Goal: Information Seeking & Learning: Learn about a topic

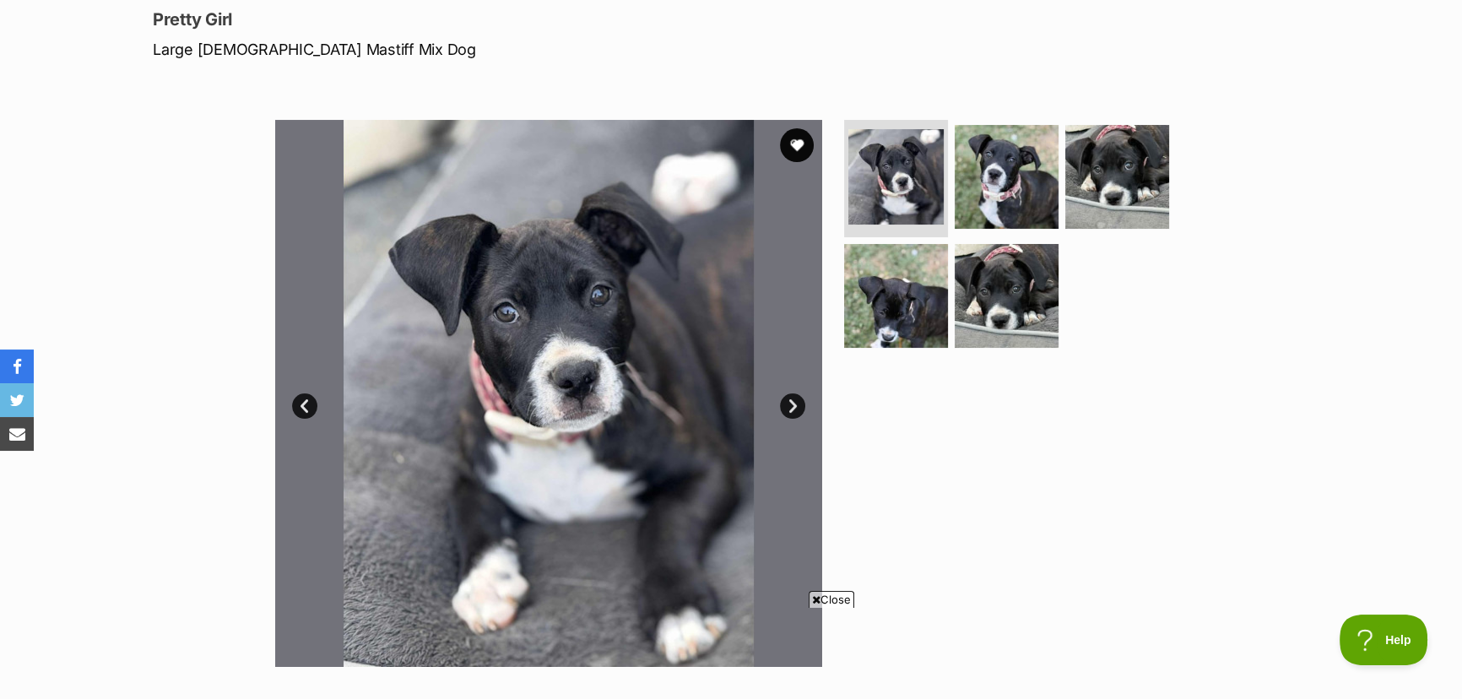
scroll to position [230, 0]
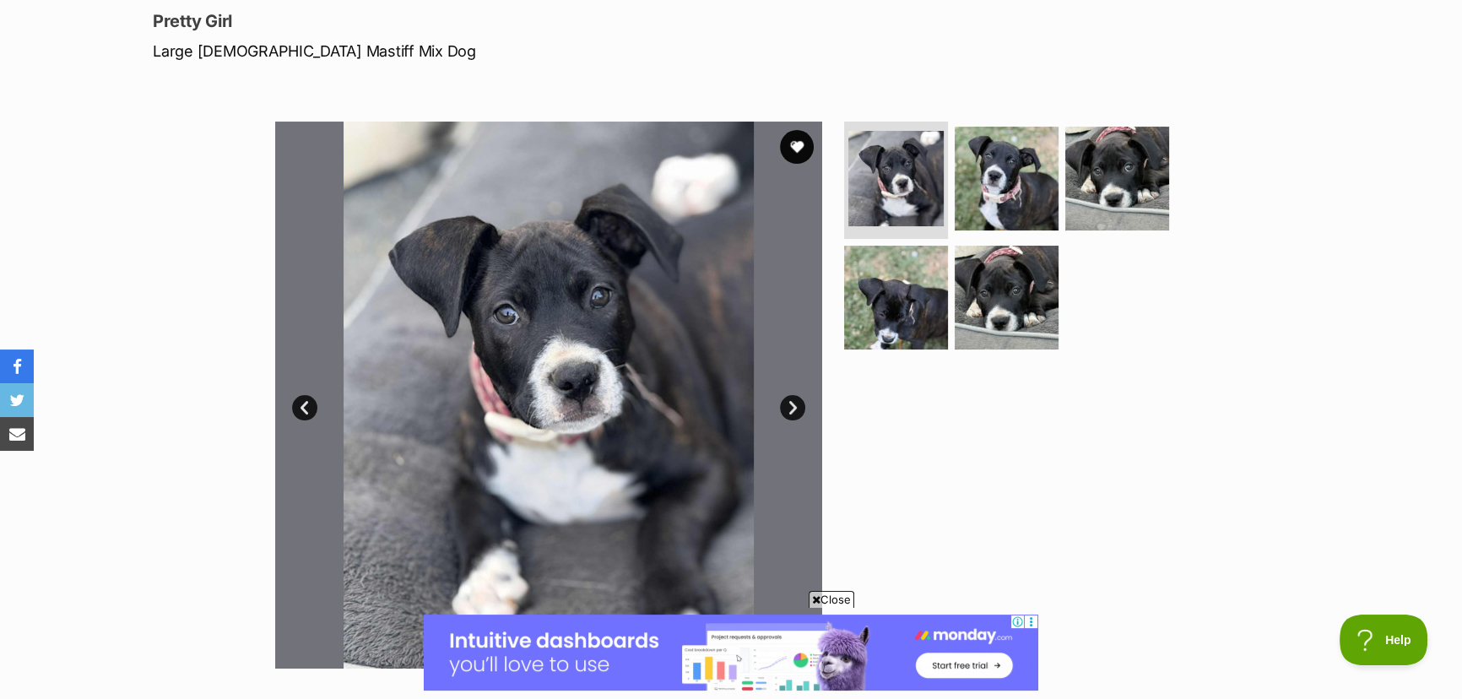
click at [836, 604] on span "Close" at bounding box center [832, 599] width 46 height 17
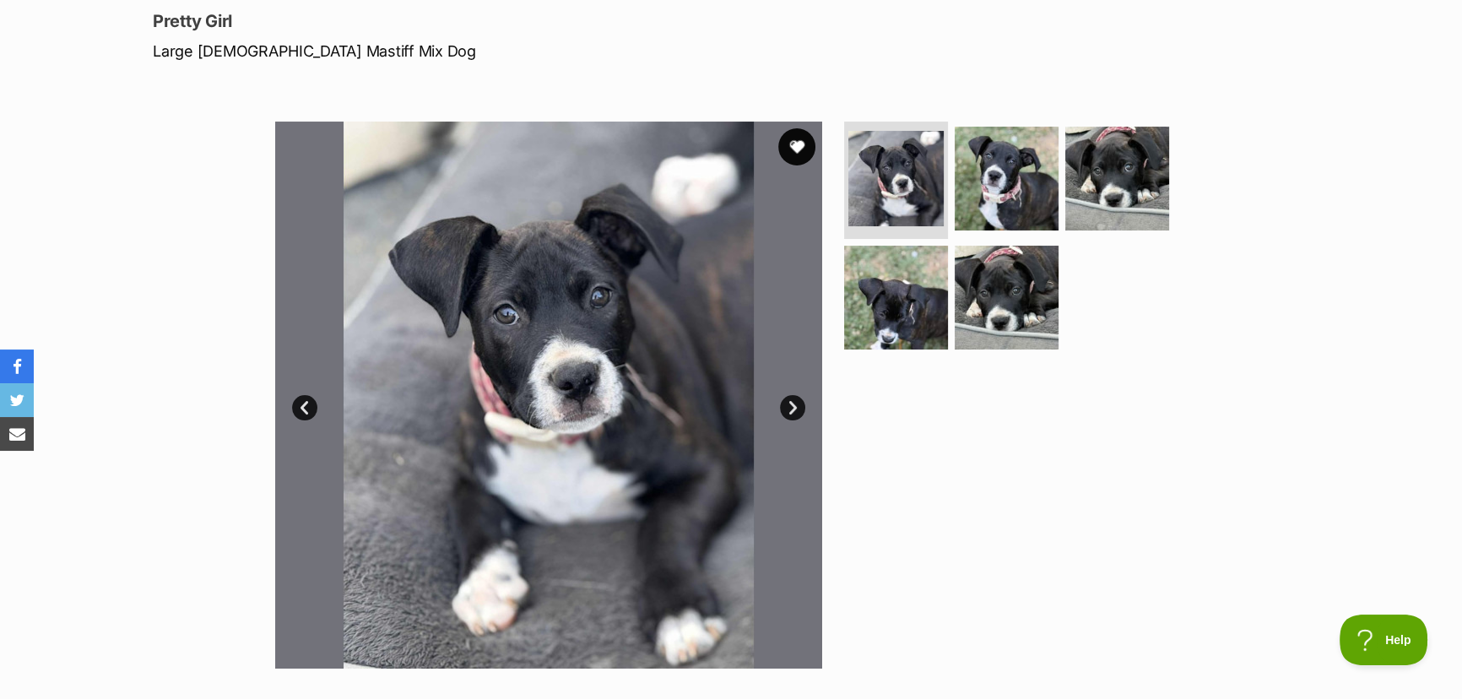
click at [799, 142] on button "favourite" at bounding box center [796, 146] width 37 height 37
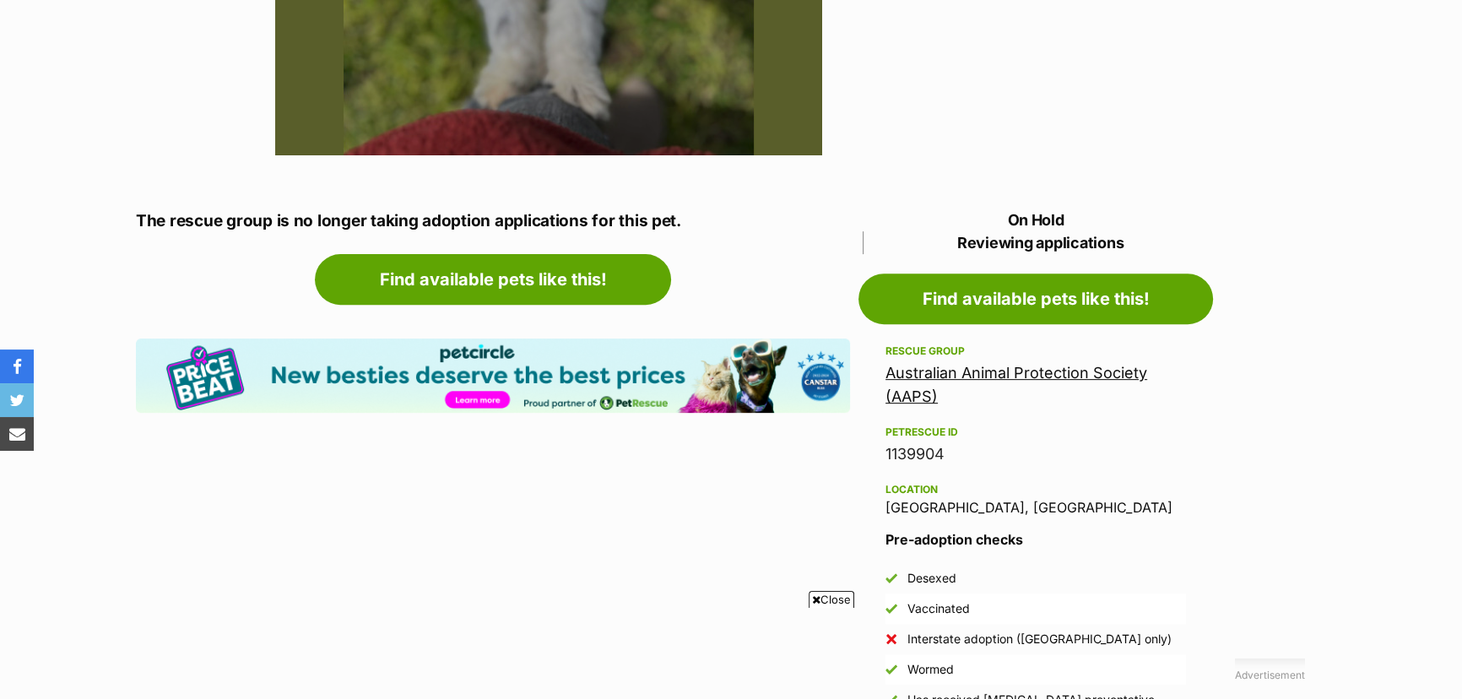
scroll to position [767, 0]
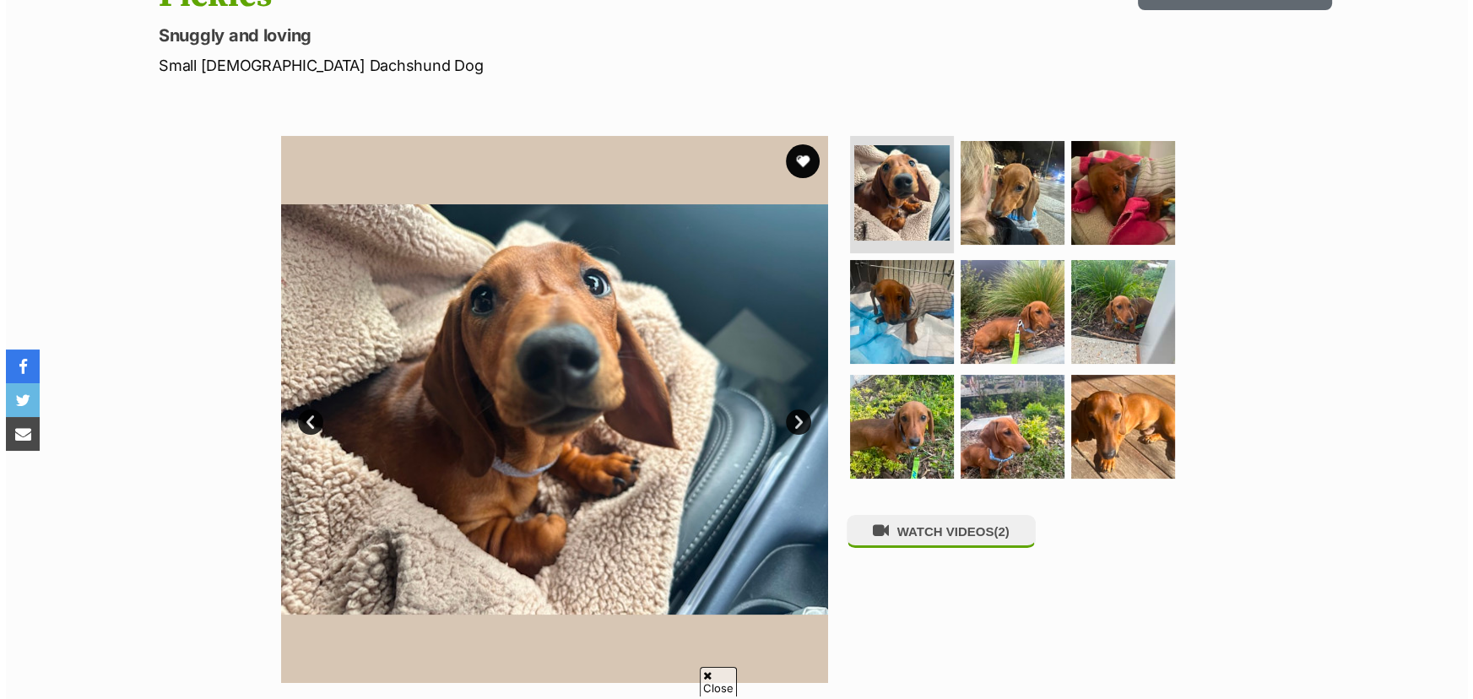
scroll to position [306, 0]
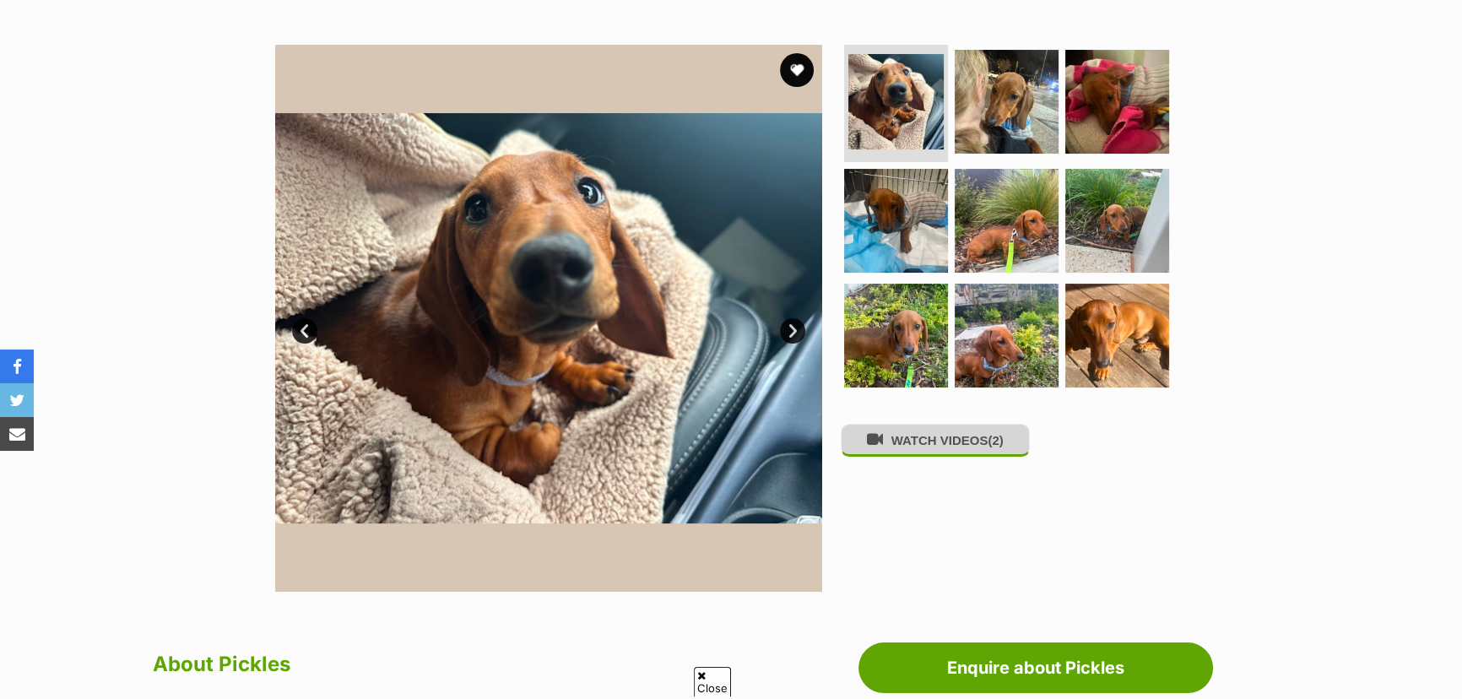
click at [926, 436] on button "WATCH VIDEOS (2)" at bounding box center [935, 440] width 189 height 33
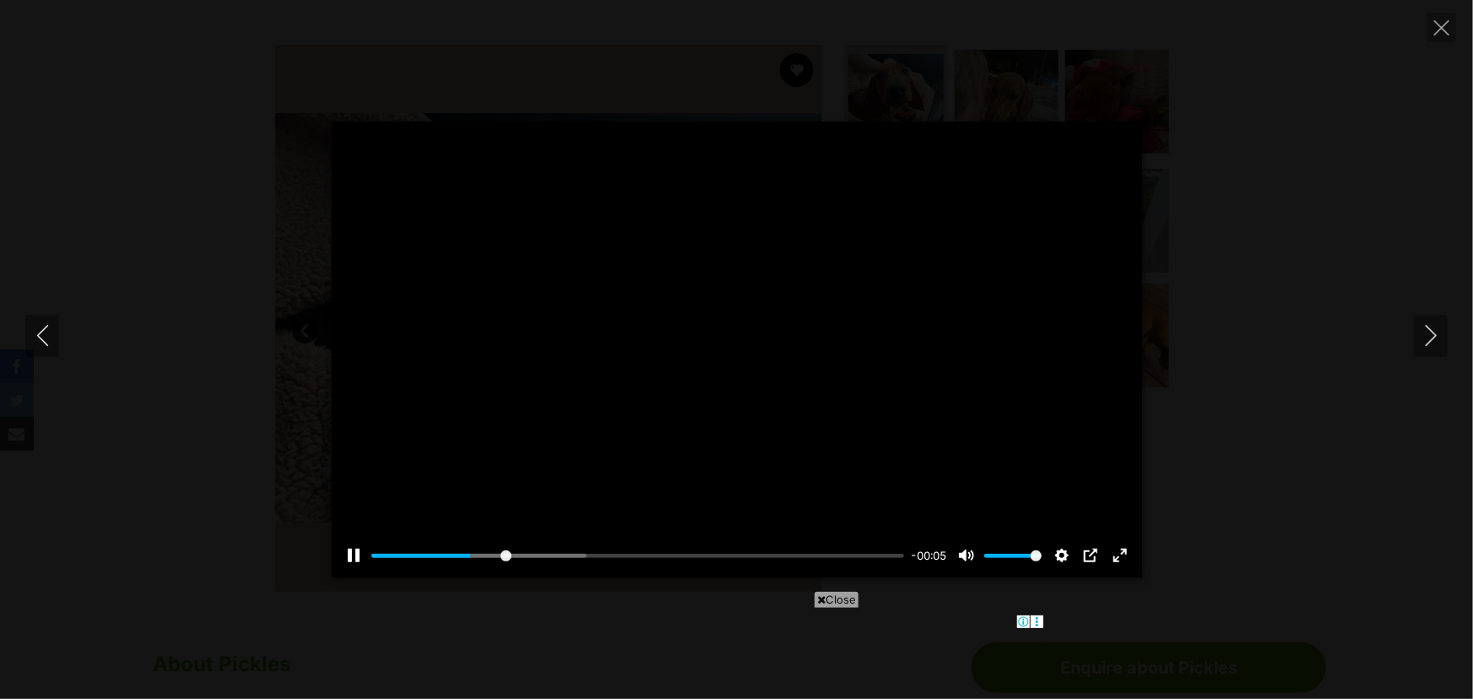
scroll to position [0, 0]
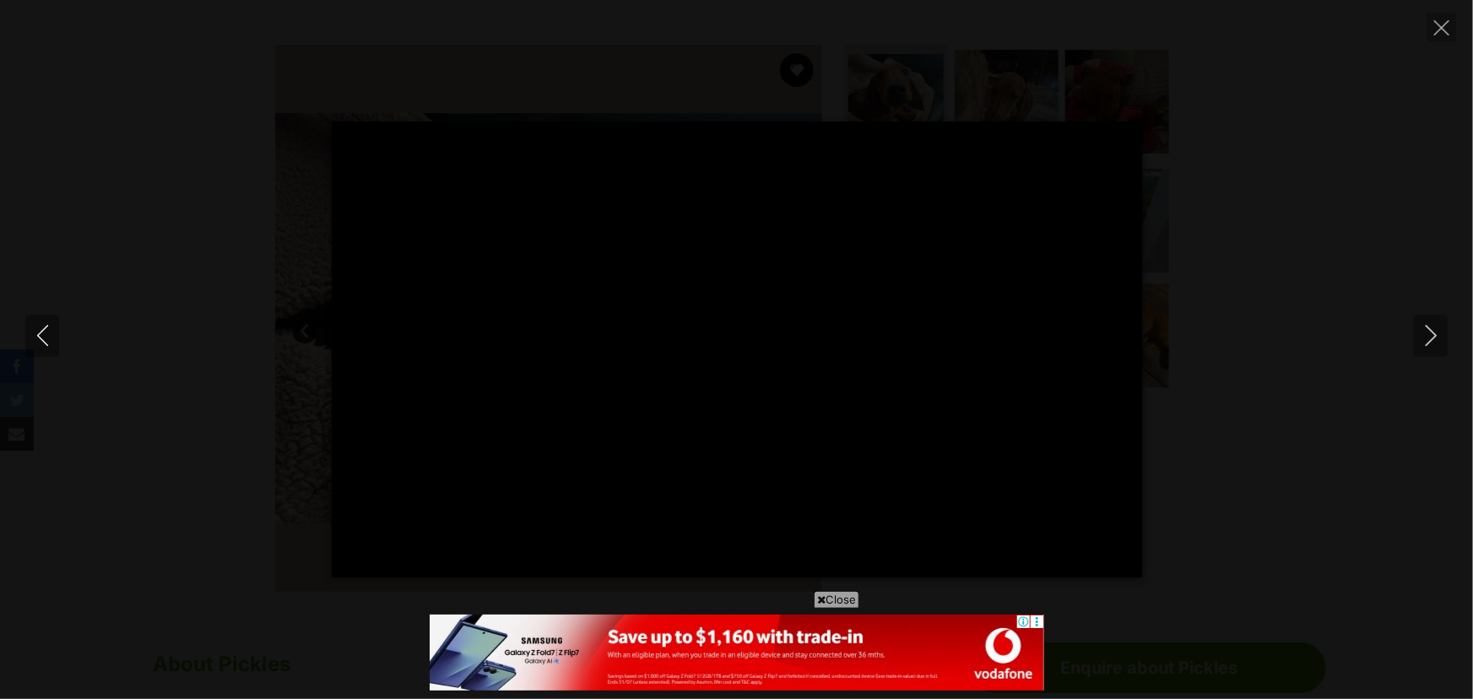
type input "100"
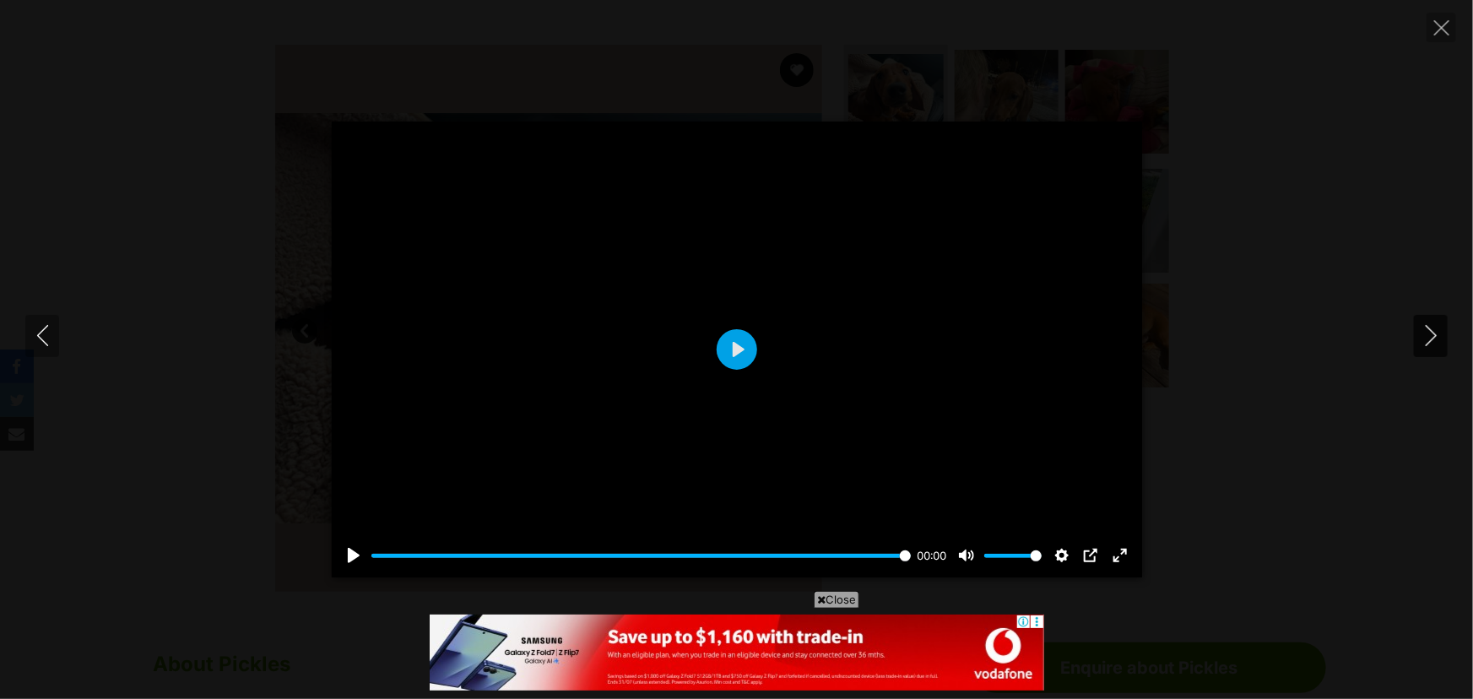
click at [1432, 329] on icon "Next" at bounding box center [1431, 335] width 21 height 21
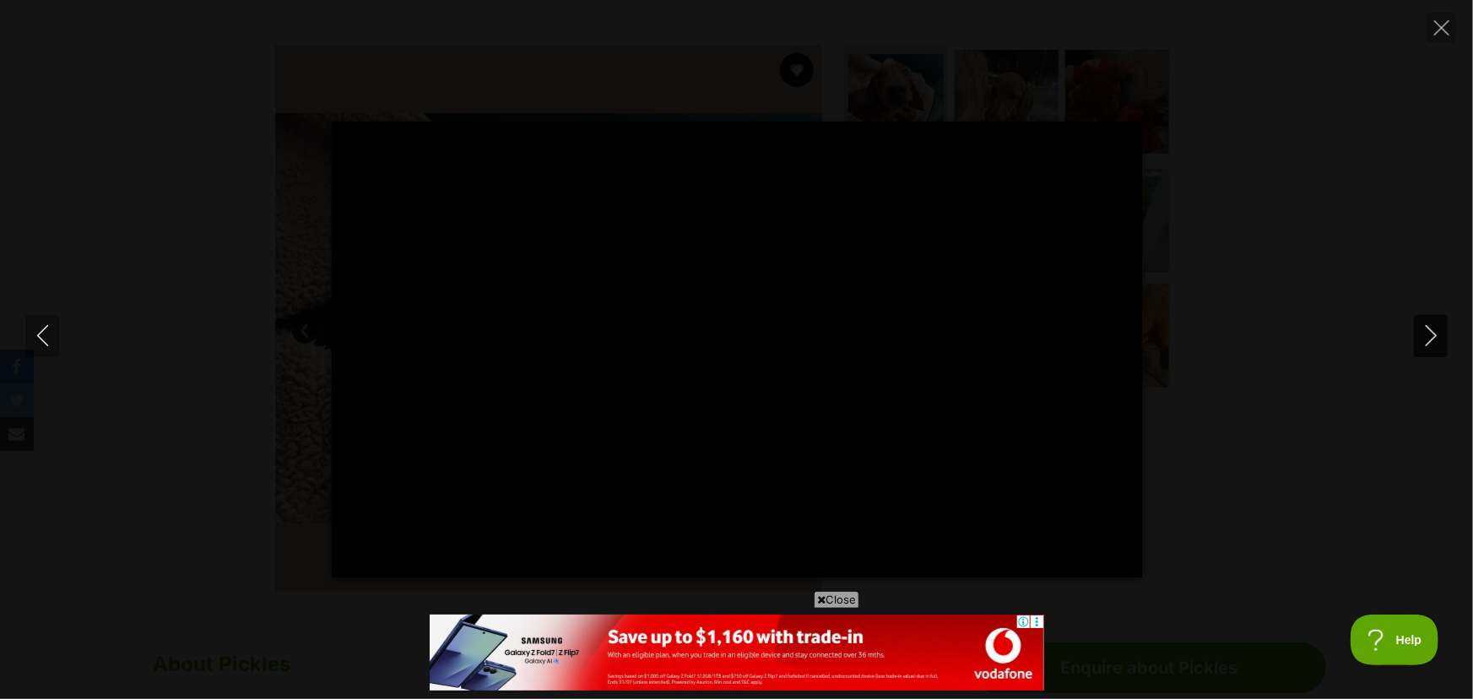
type input "100"
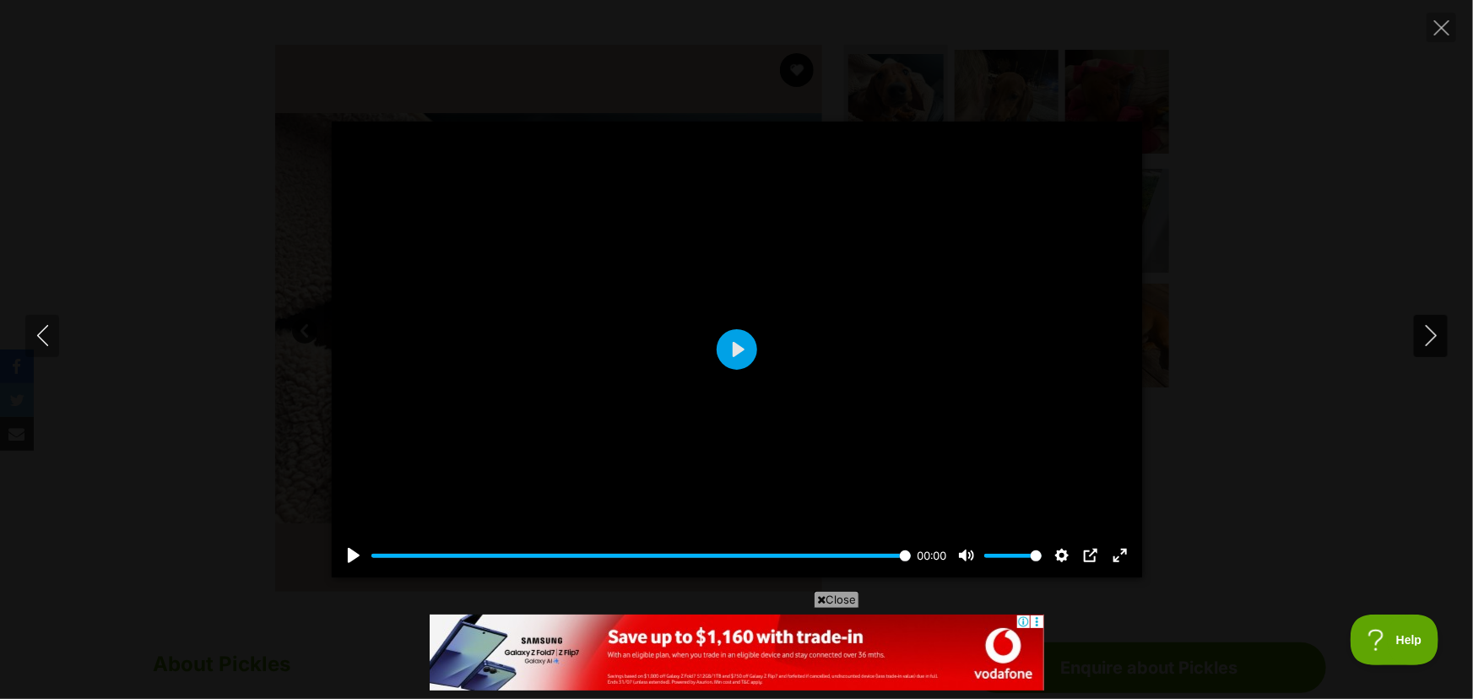
click at [1429, 338] on icon "Next" at bounding box center [1431, 335] width 21 height 21
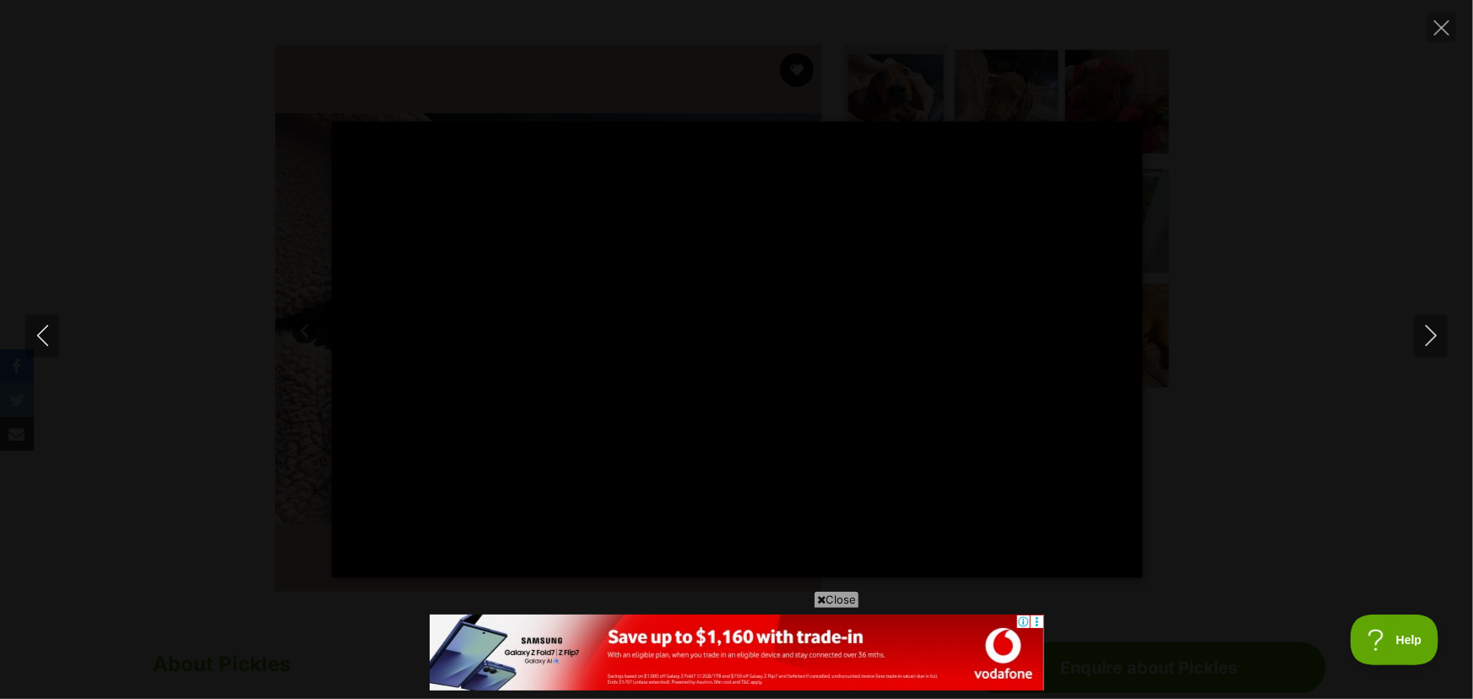
click at [846, 599] on span "Close" at bounding box center [837, 599] width 46 height 17
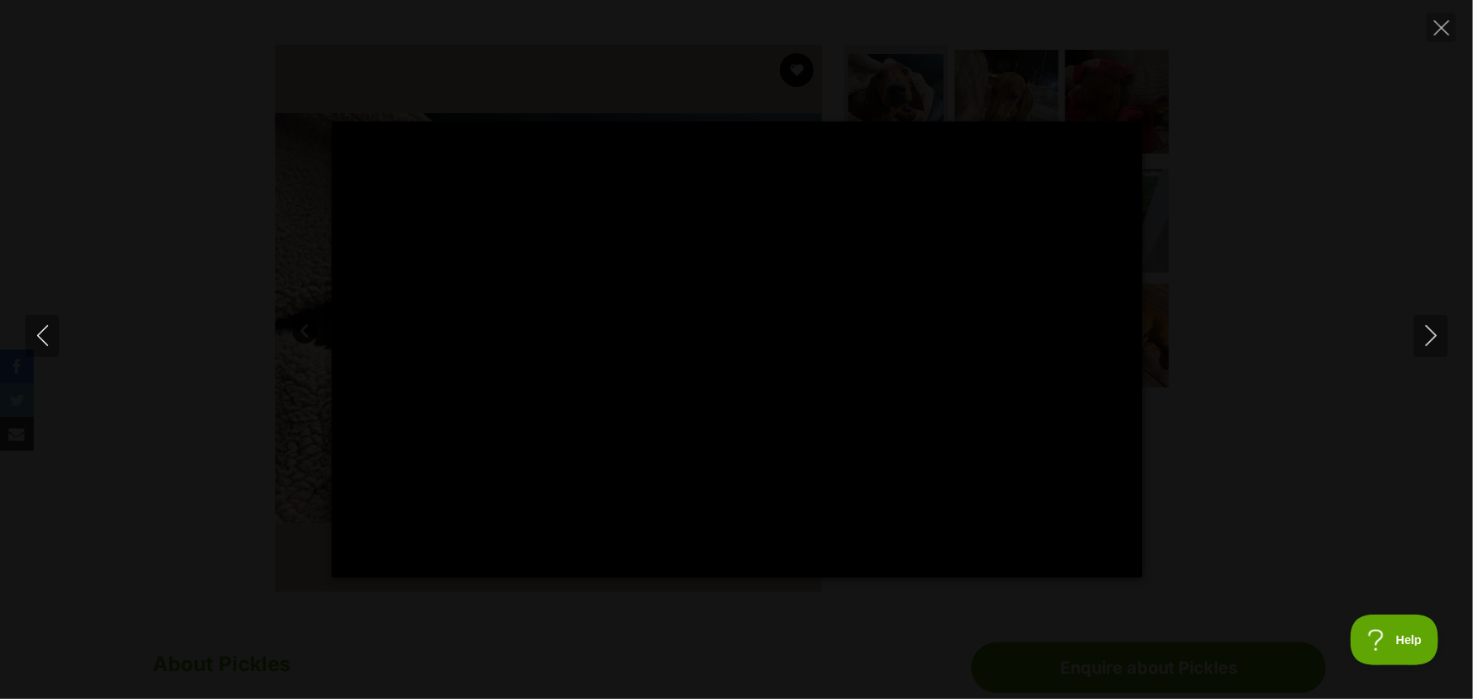
type input "100"
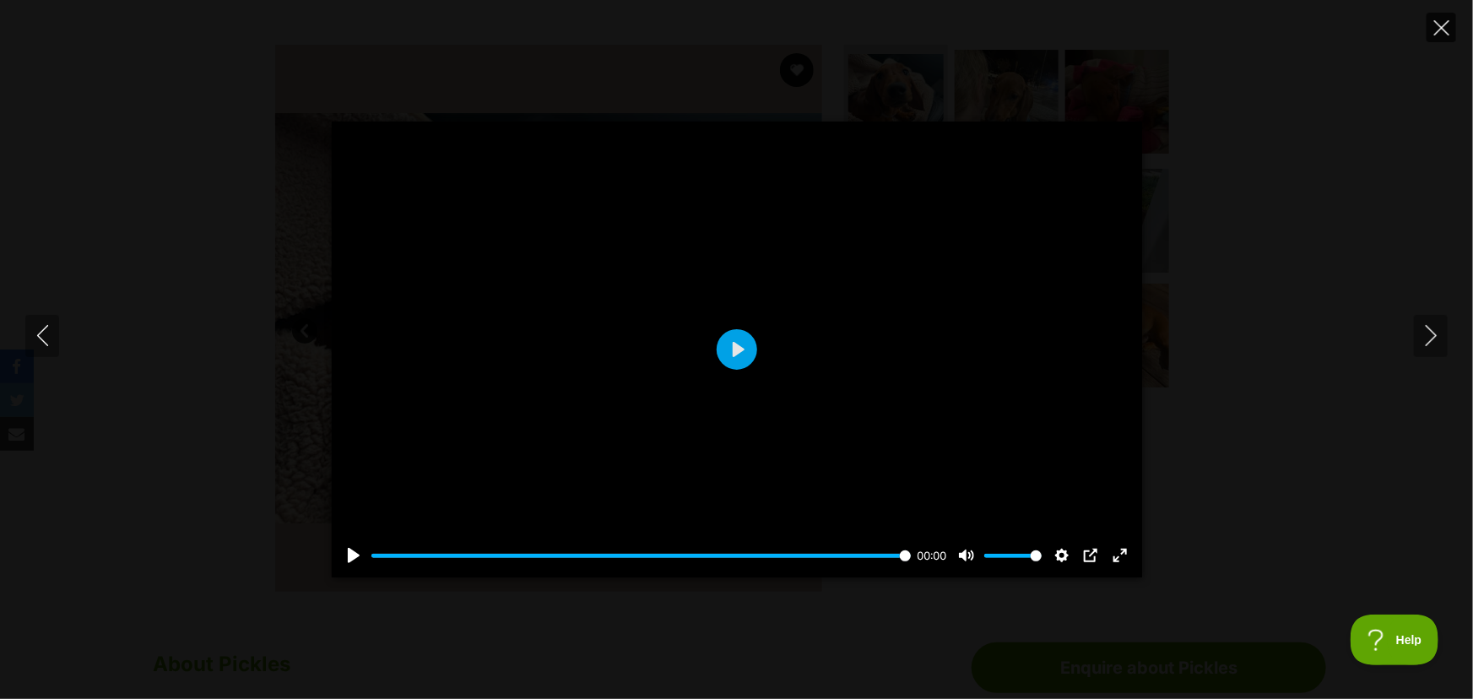
click at [1447, 25] on icon "Close" at bounding box center [1441, 27] width 15 height 15
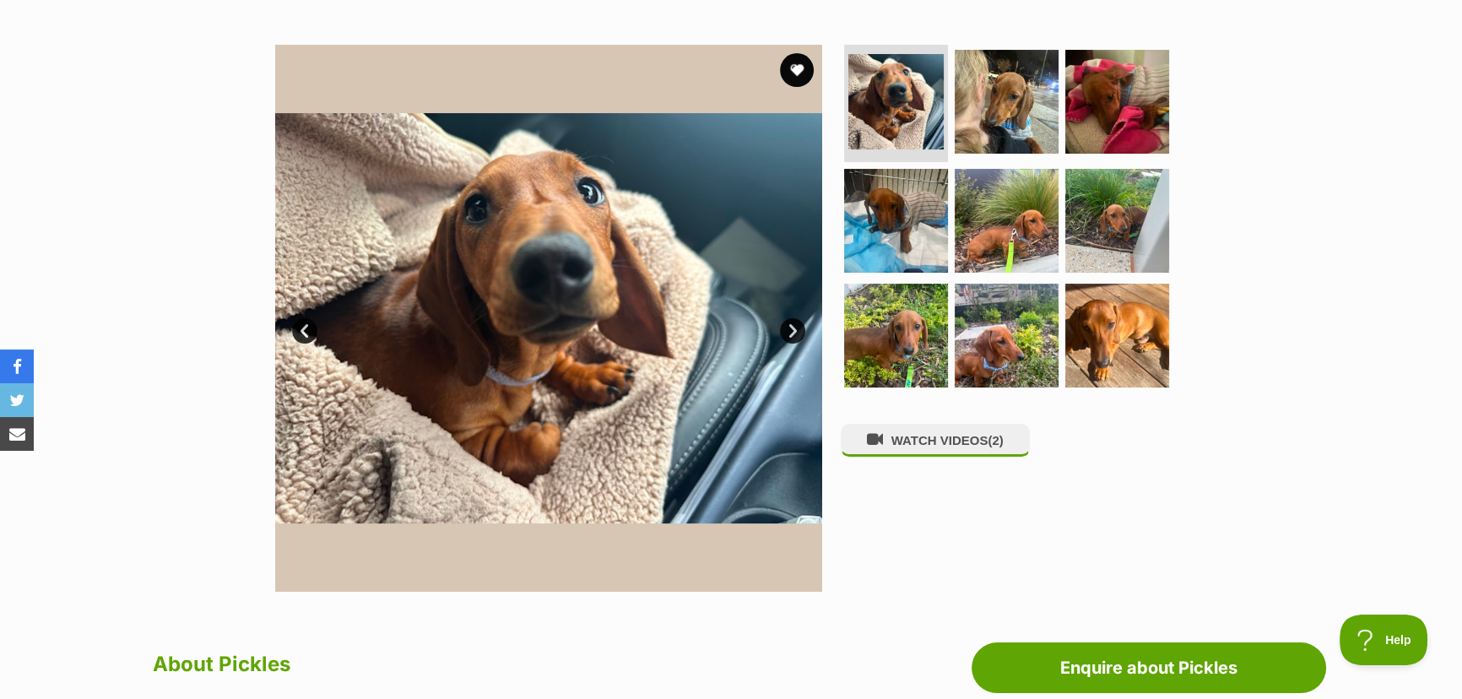
click at [796, 323] on link "Next" at bounding box center [792, 330] width 25 height 25
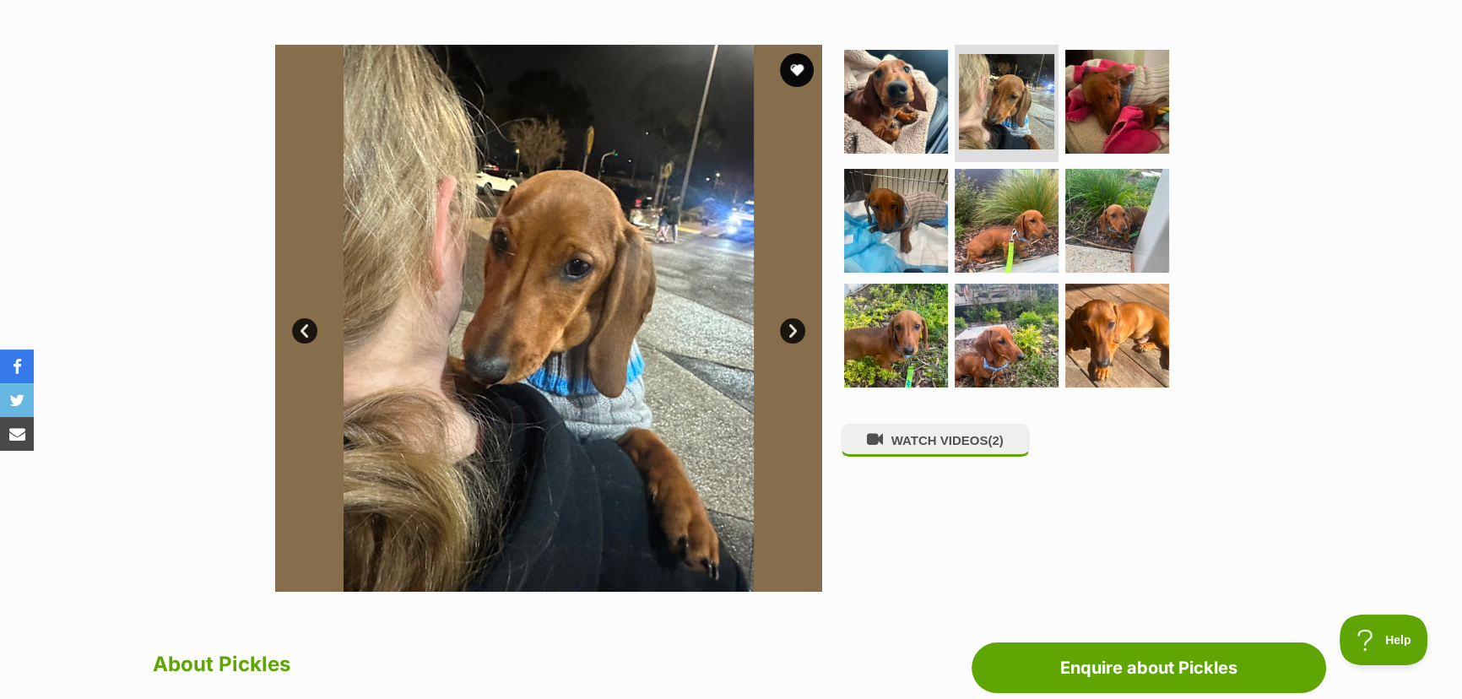
click at [796, 323] on link "Next" at bounding box center [792, 330] width 25 height 25
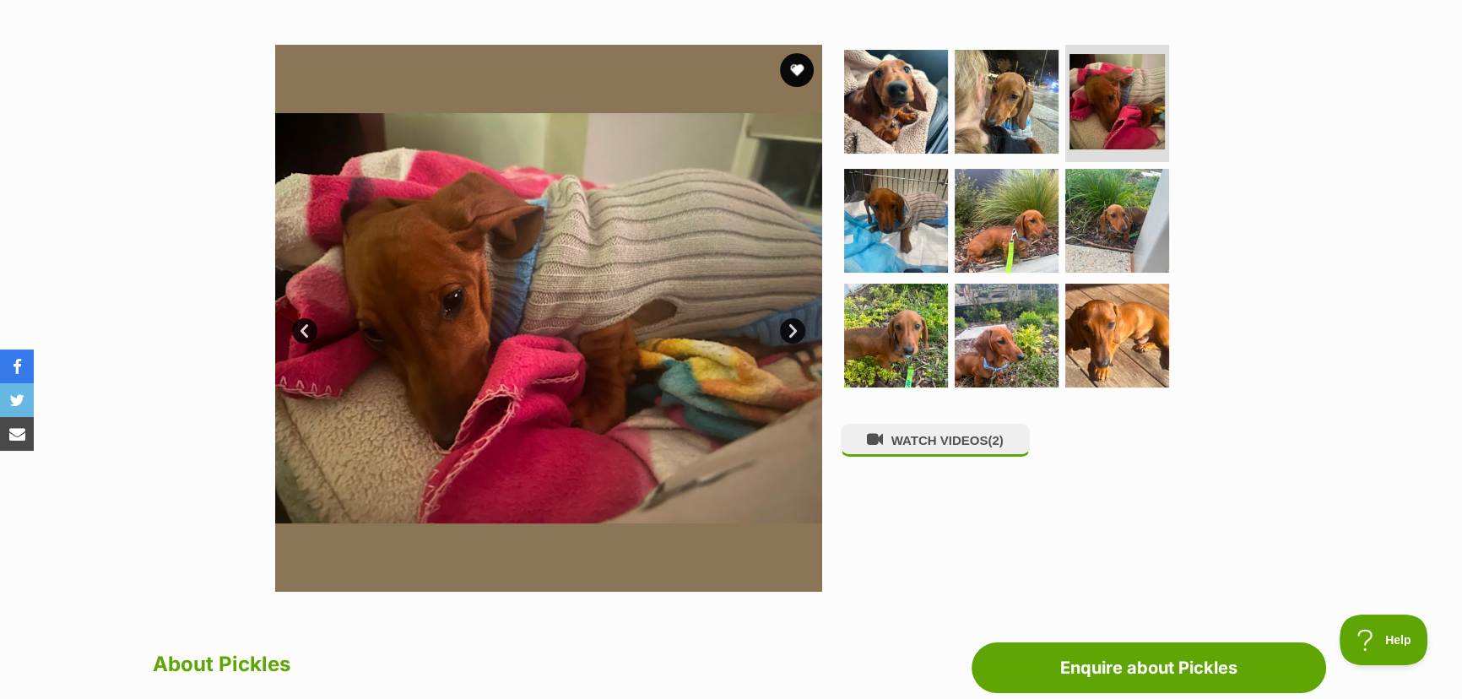
click at [795, 323] on link "Next" at bounding box center [792, 330] width 25 height 25
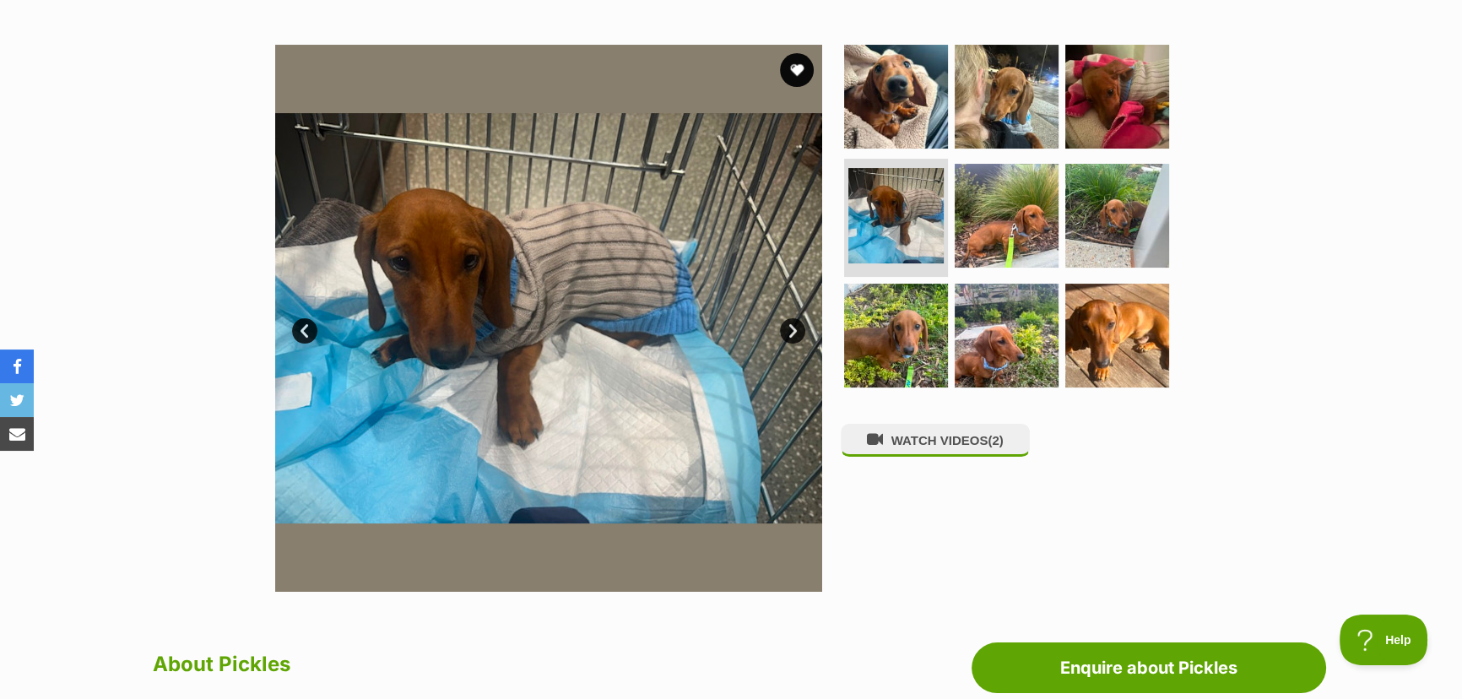
click at [795, 323] on link "Next" at bounding box center [792, 330] width 25 height 25
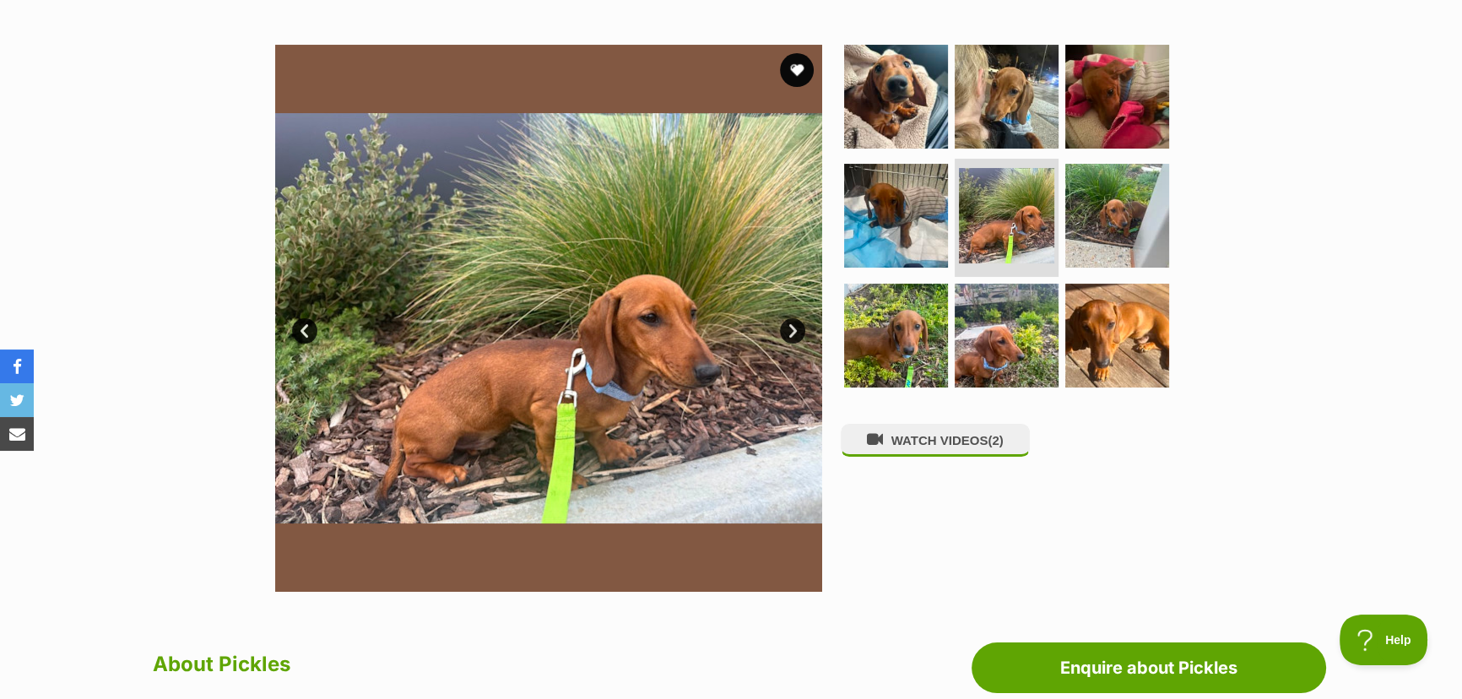
click at [789, 323] on link "Next" at bounding box center [792, 330] width 25 height 25
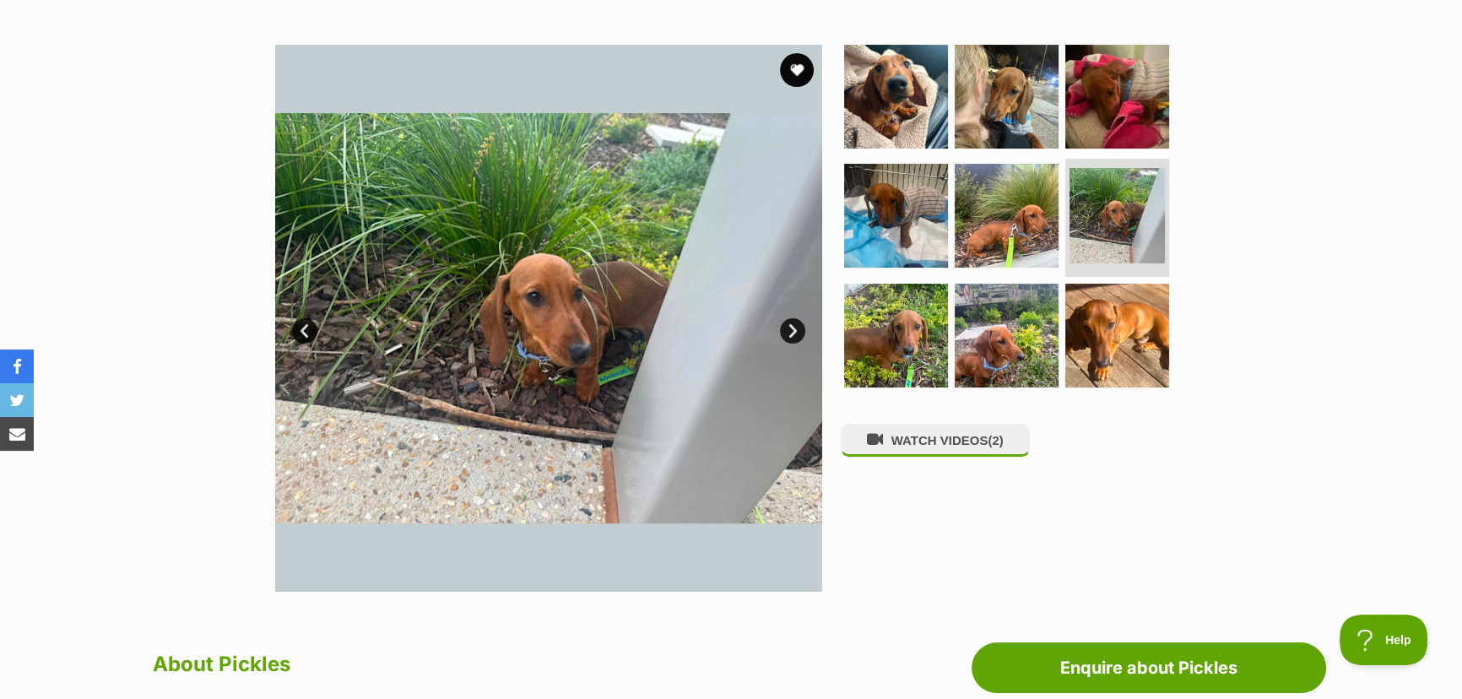
click at [789, 323] on link "Next" at bounding box center [792, 330] width 25 height 25
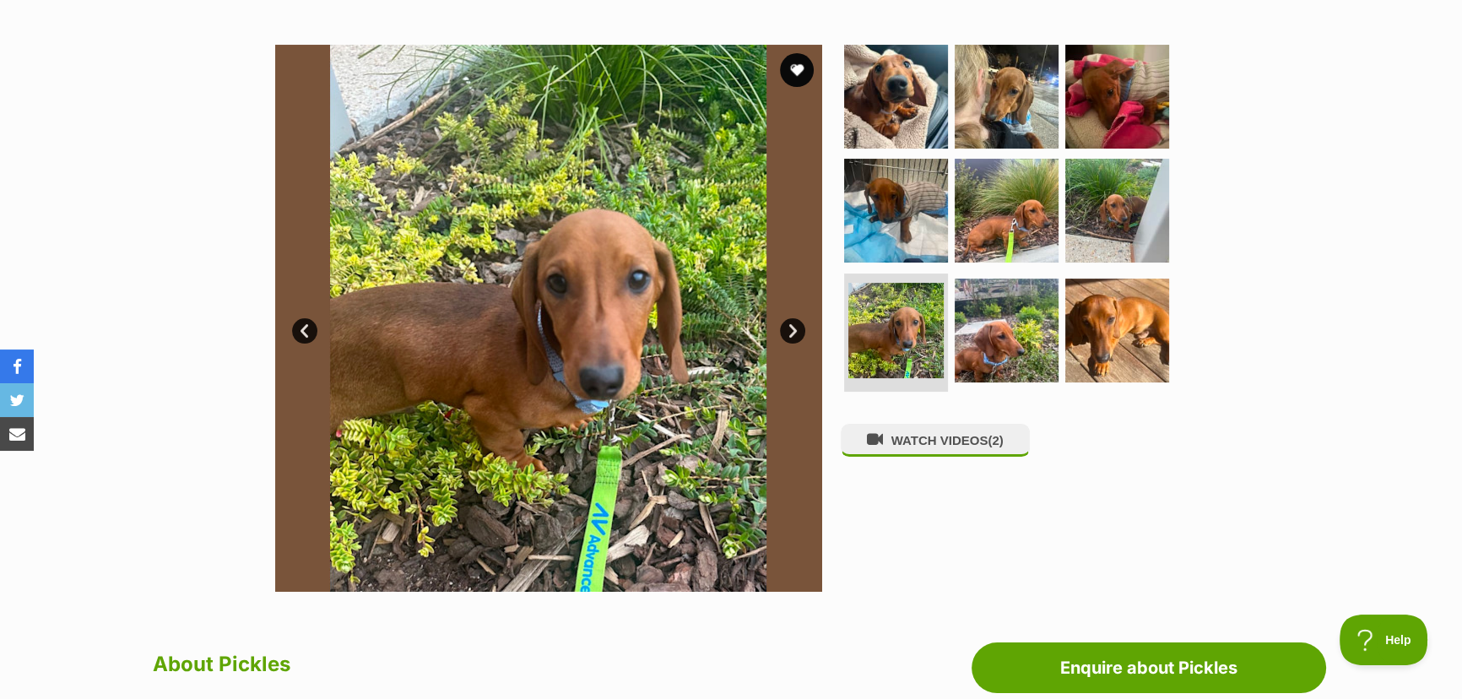
click at [789, 323] on link "Next" at bounding box center [792, 330] width 25 height 25
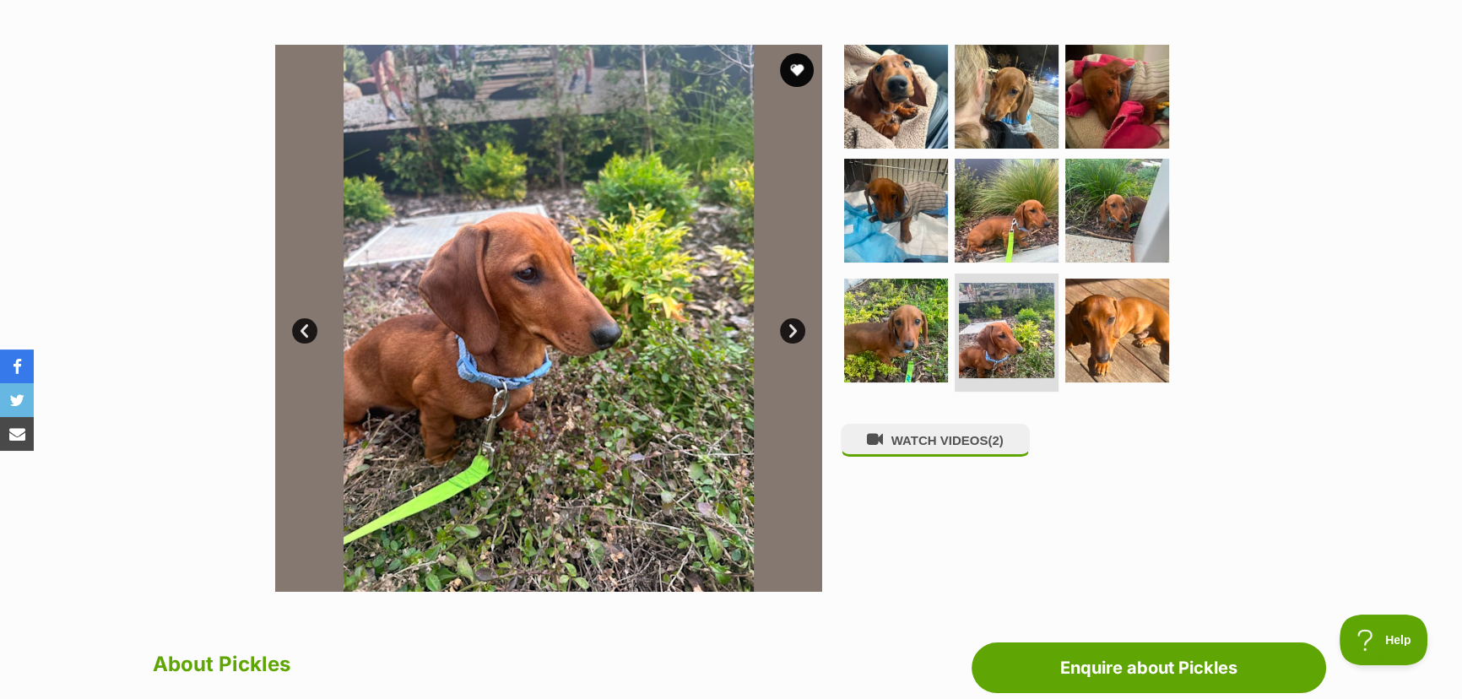
click at [789, 323] on link "Next" at bounding box center [792, 330] width 25 height 25
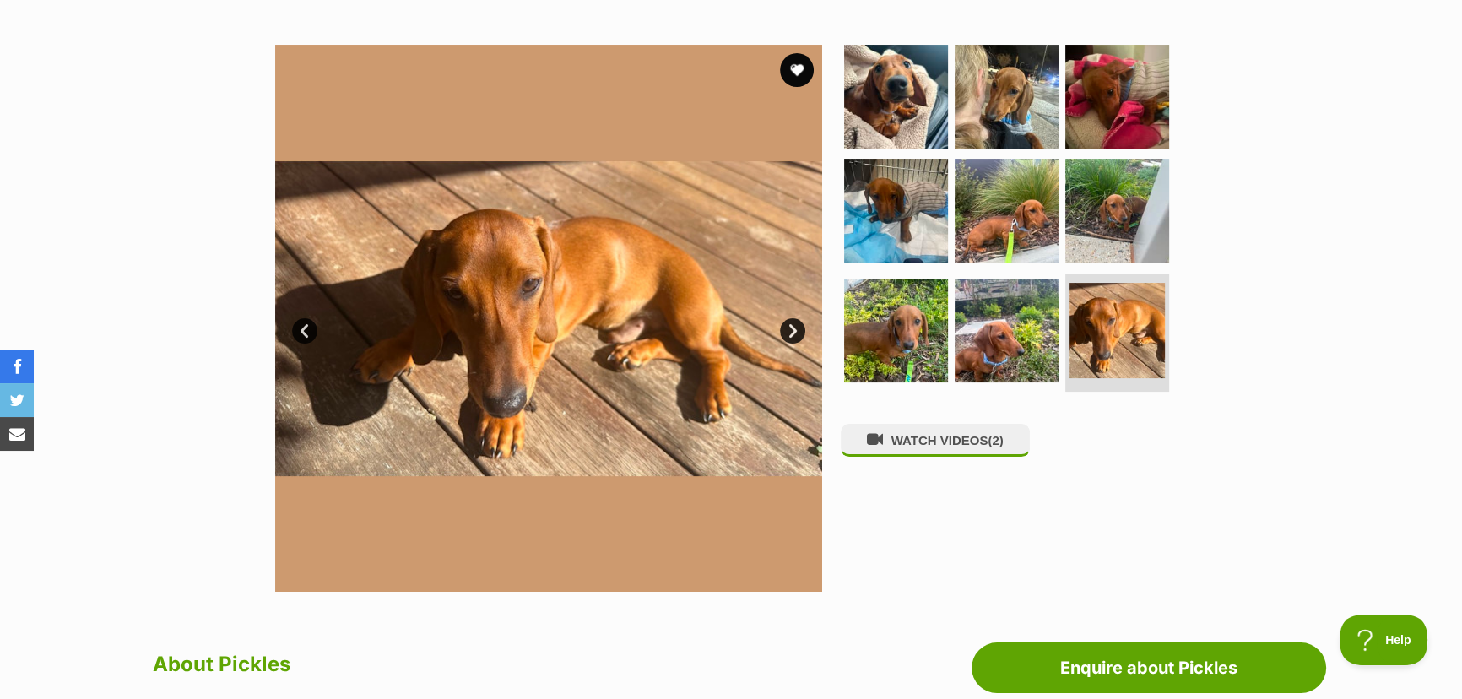
click at [789, 323] on link "Next" at bounding box center [792, 330] width 25 height 25
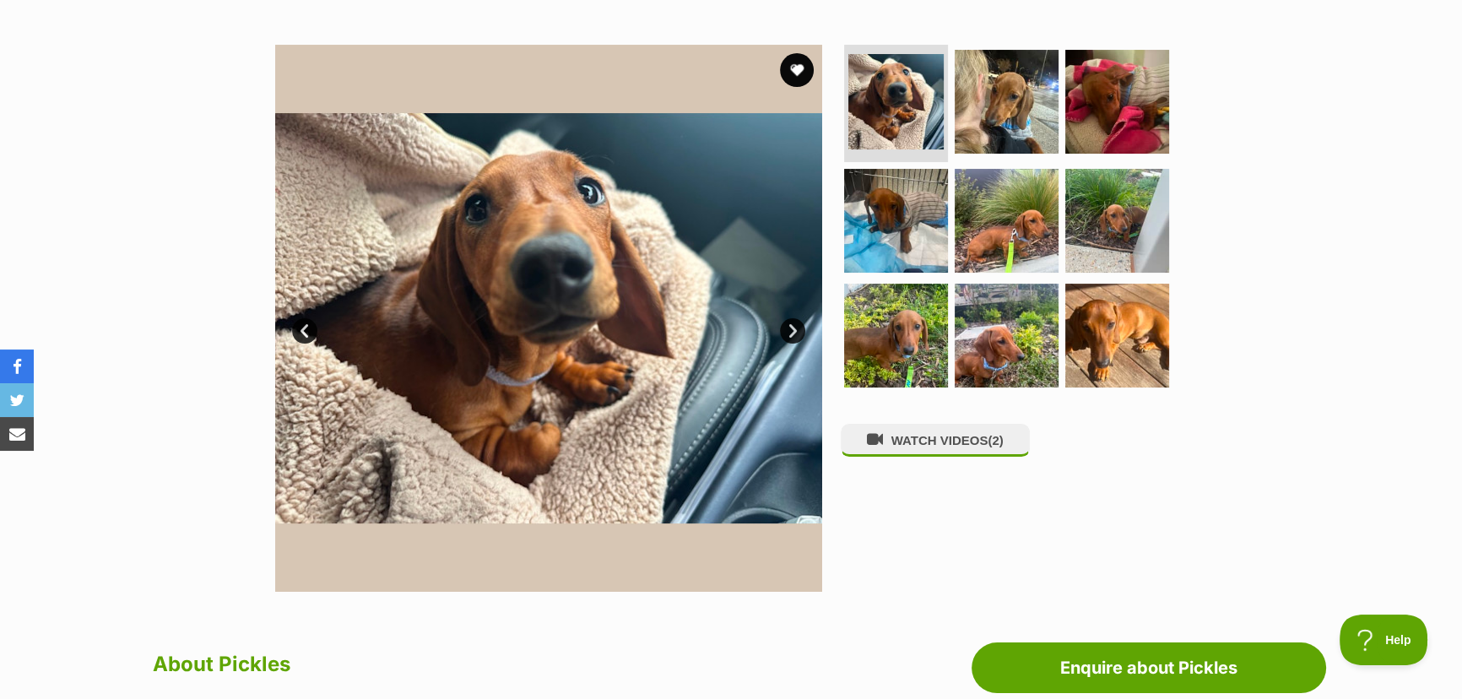
click at [786, 324] on link "Next" at bounding box center [792, 330] width 25 height 25
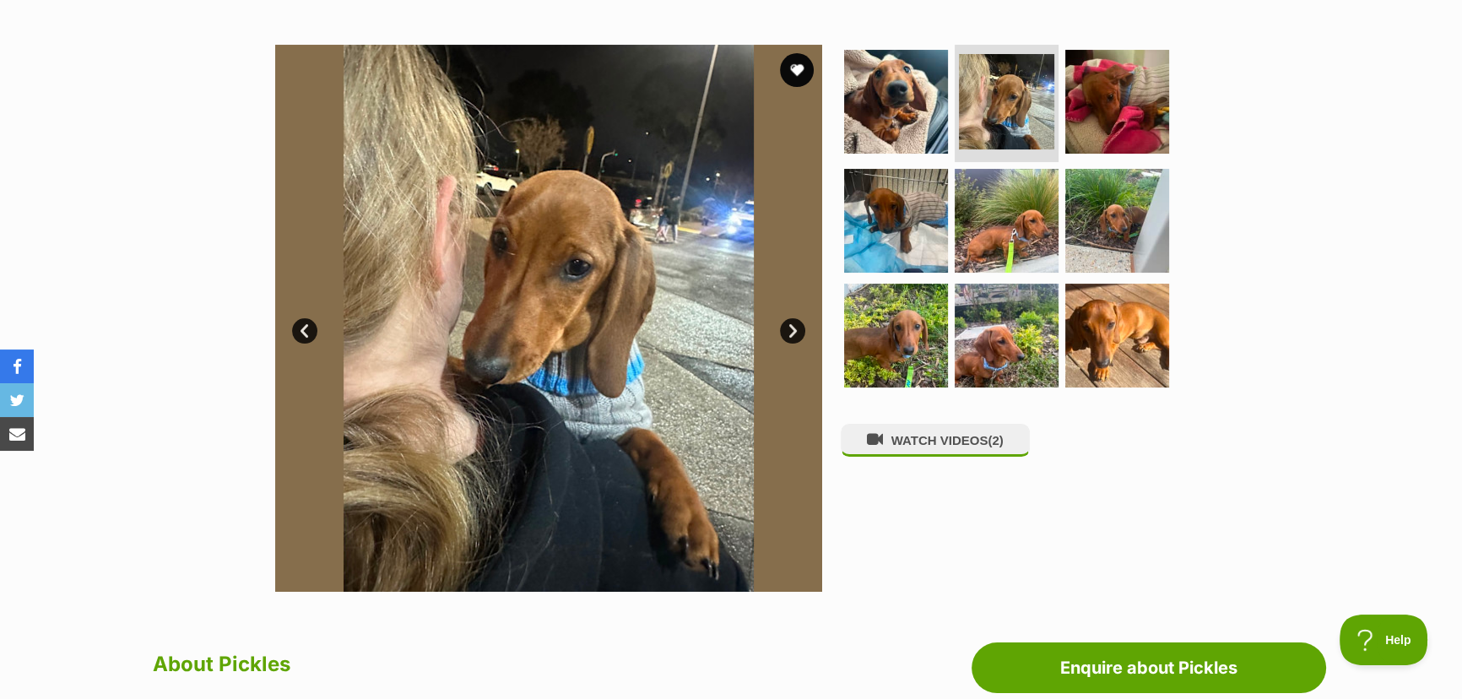
click at [788, 324] on link "Next" at bounding box center [792, 330] width 25 height 25
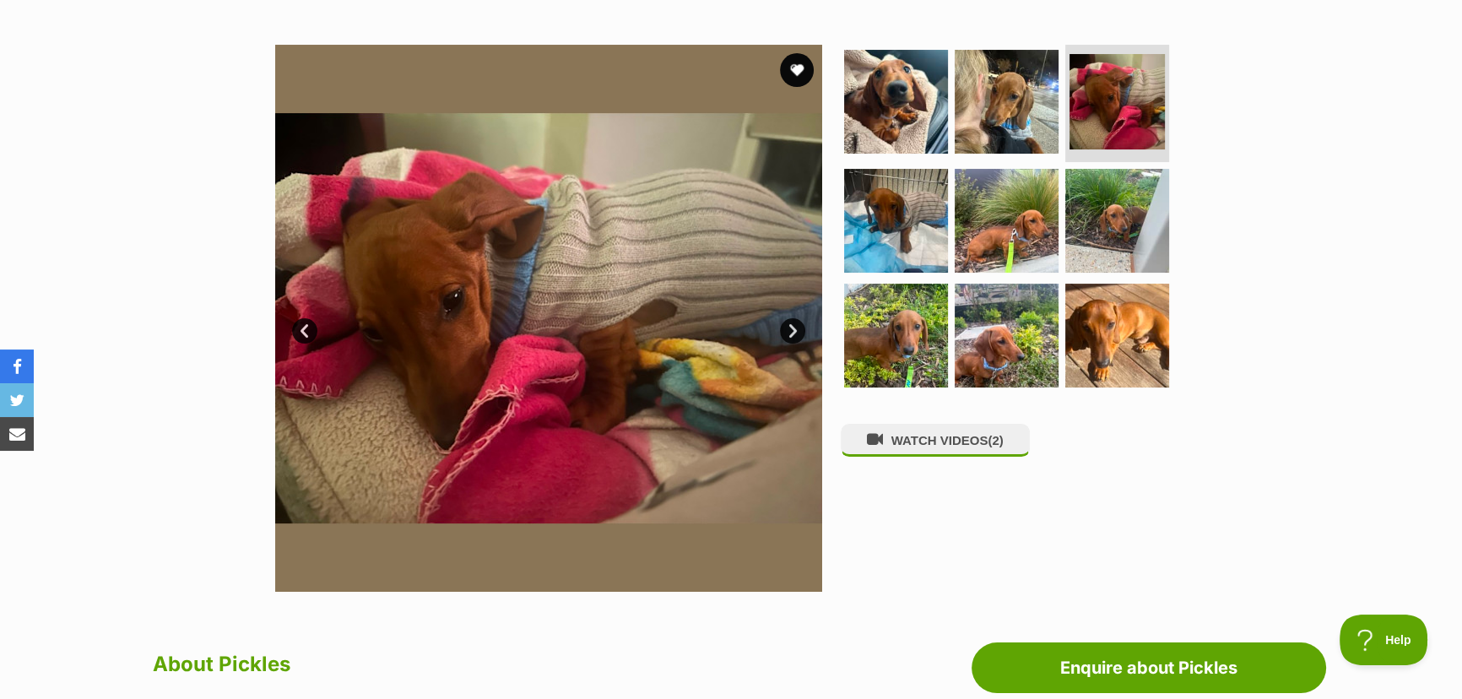
click at [788, 324] on link "Next" at bounding box center [792, 330] width 25 height 25
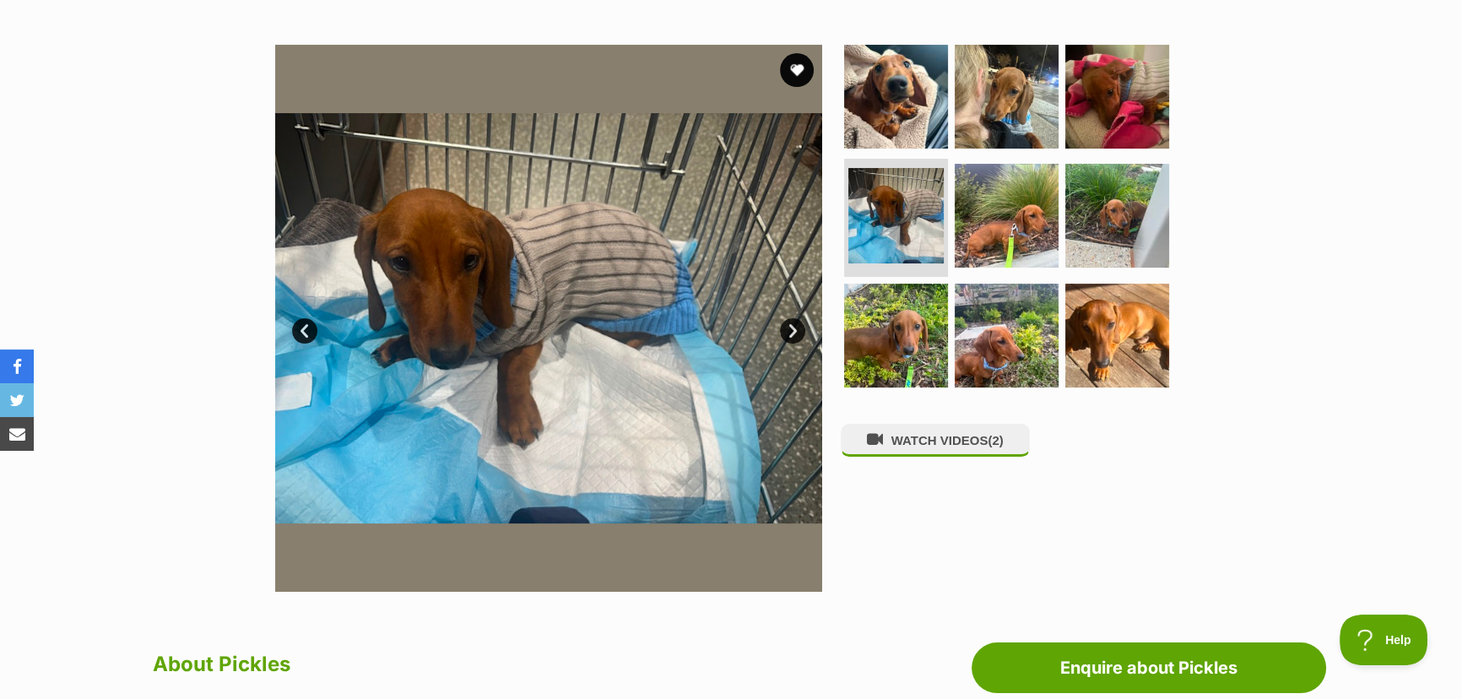
click at [785, 327] on link "Next" at bounding box center [792, 330] width 25 height 25
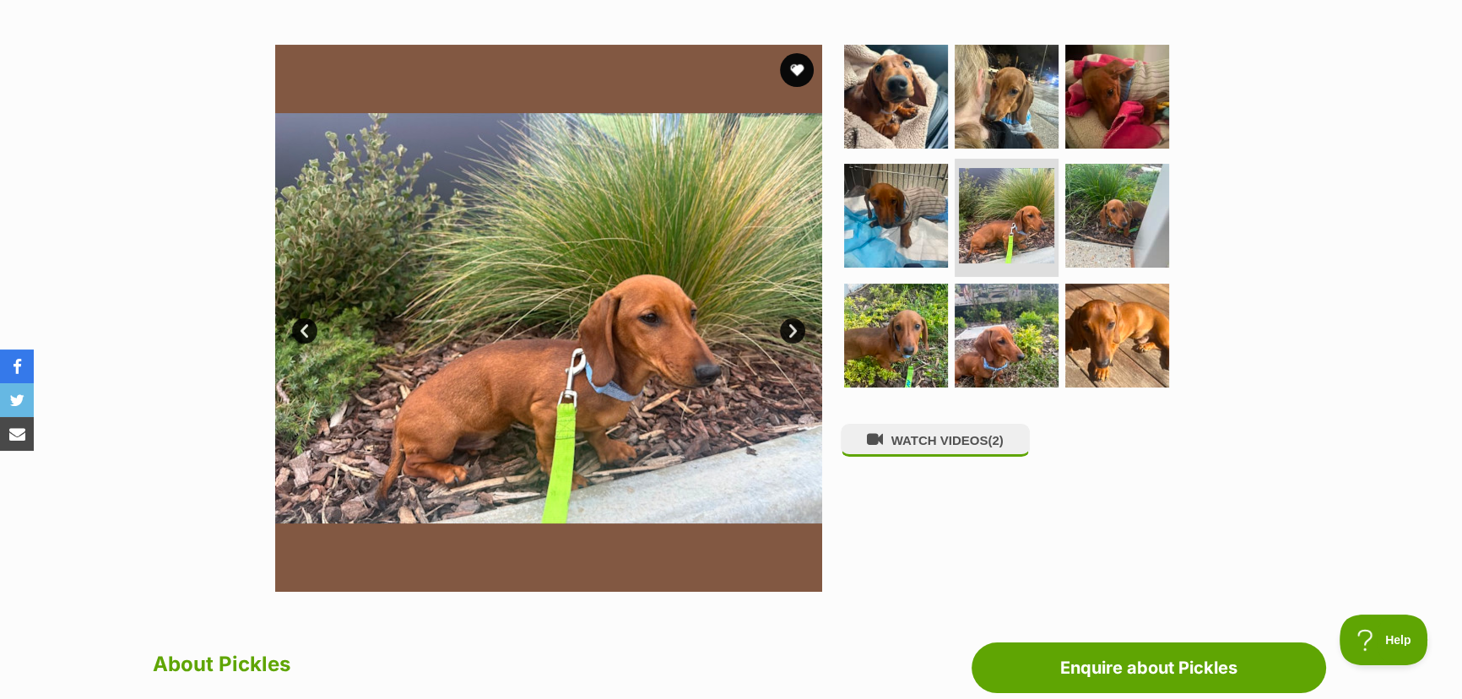
click at [789, 328] on link "Next" at bounding box center [792, 330] width 25 height 25
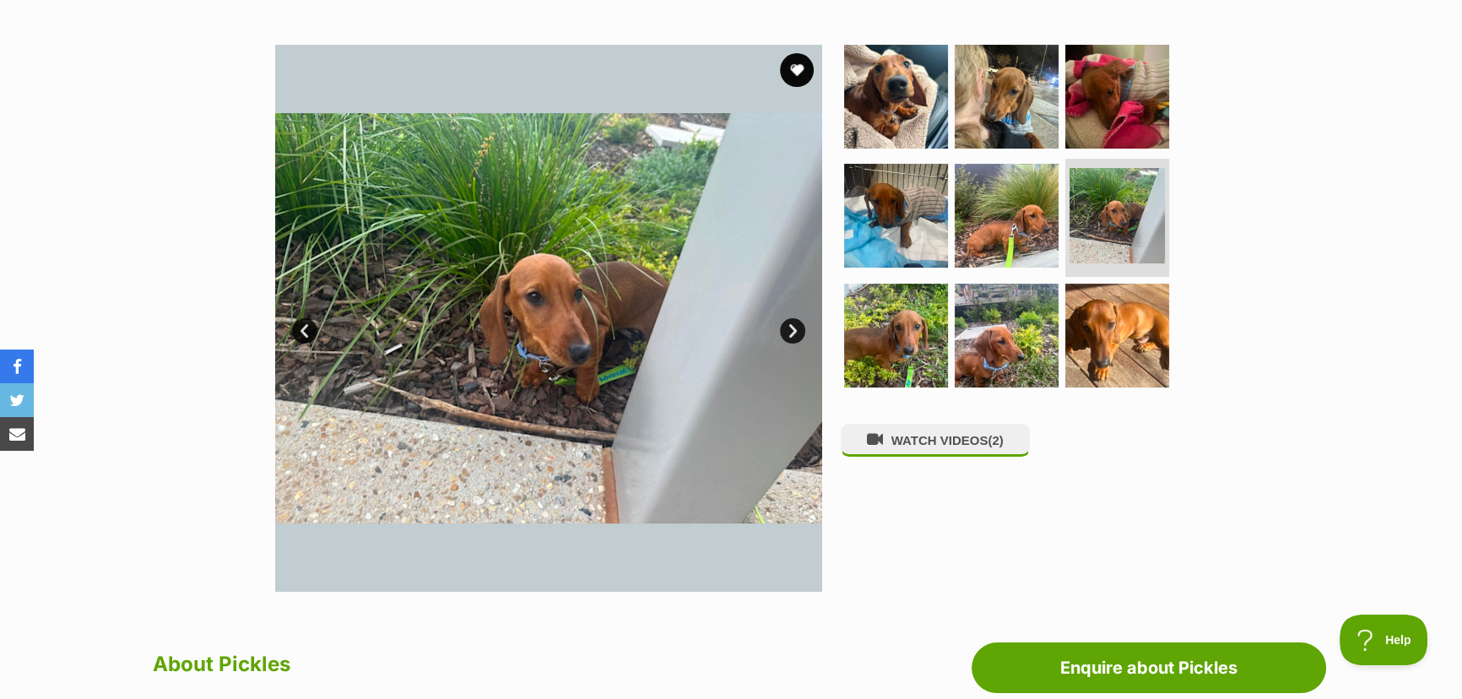
click at [789, 328] on link "Next" at bounding box center [792, 330] width 25 height 25
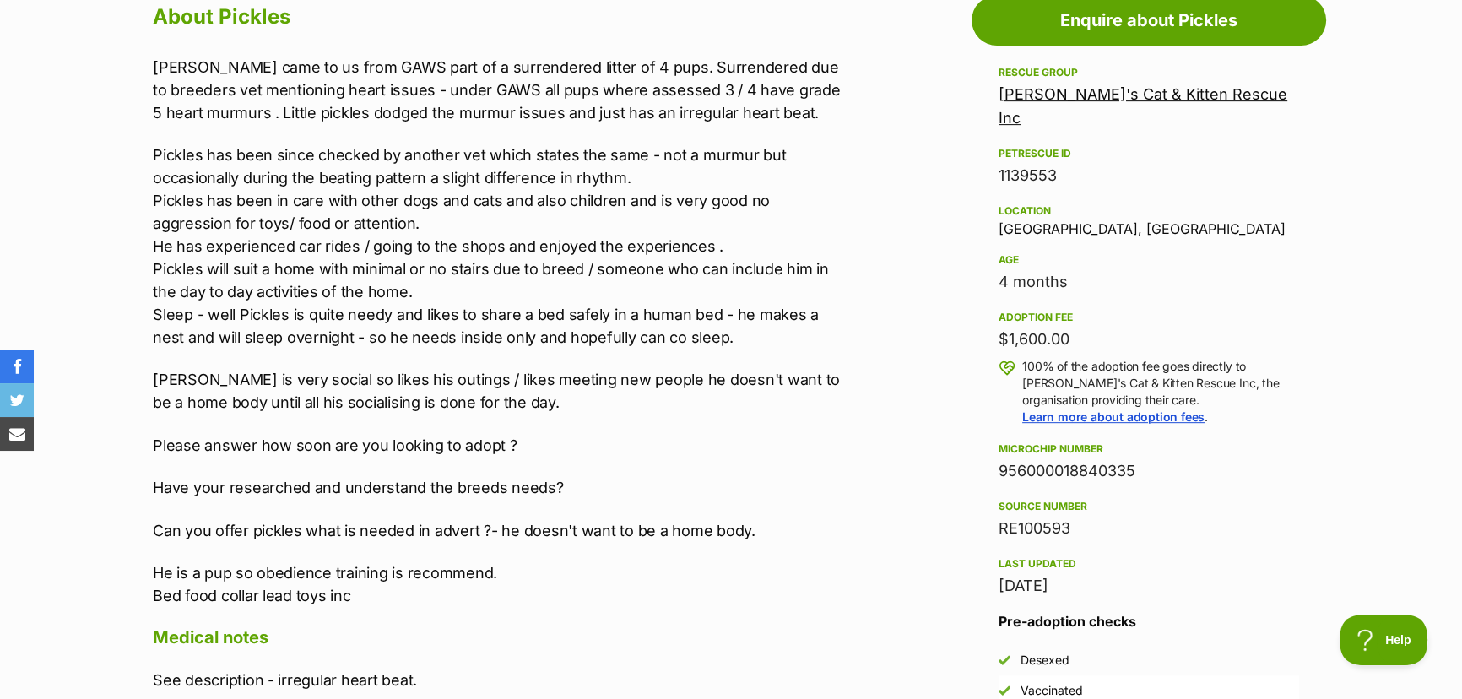
scroll to position [920, 0]
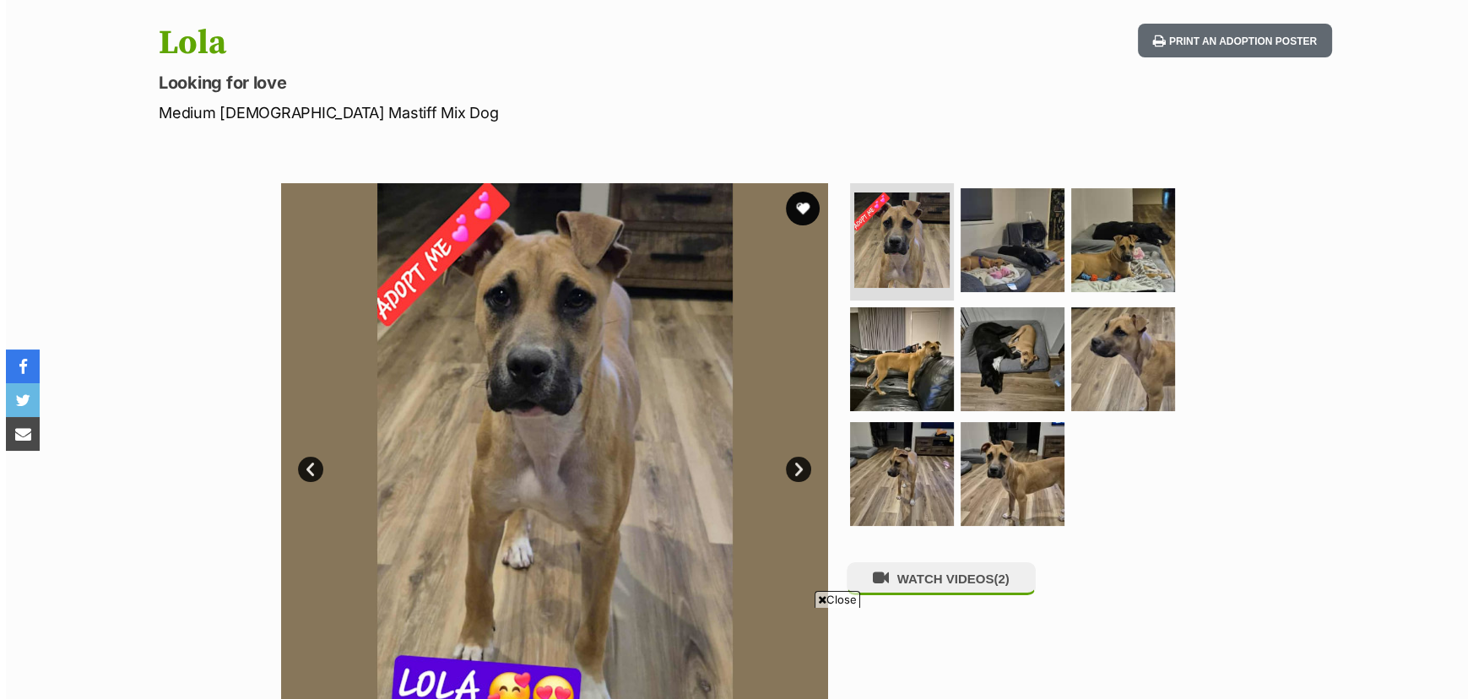
scroll to position [230, 0]
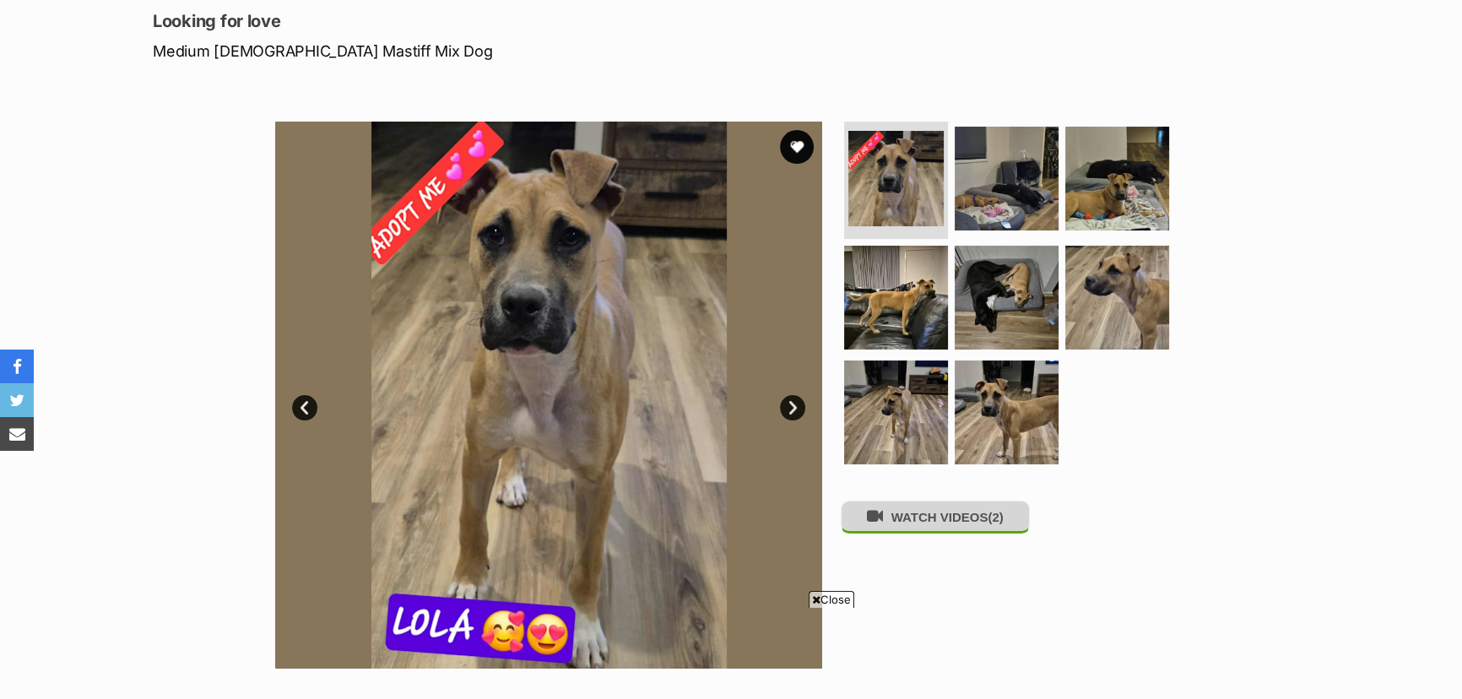
click at [962, 519] on button "WATCH VIDEOS (2)" at bounding box center [935, 517] width 189 height 33
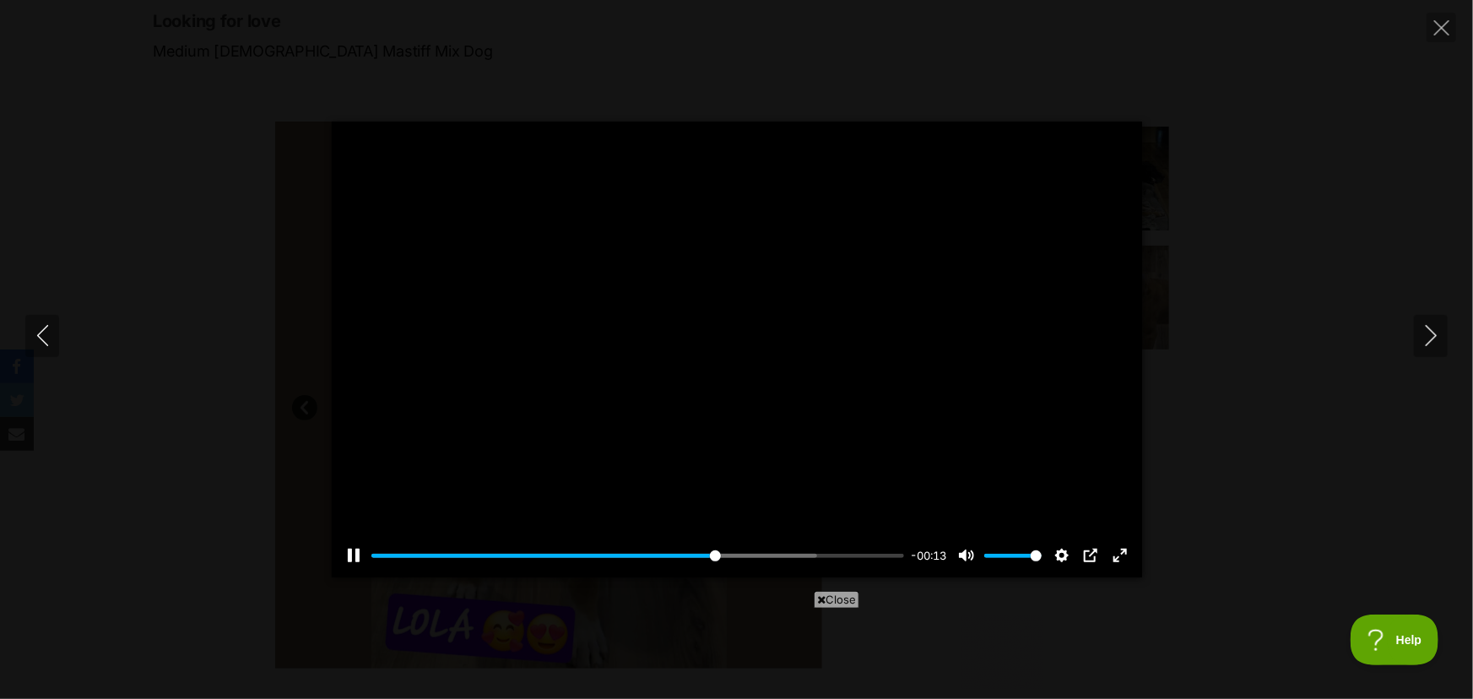
scroll to position [0, 0]
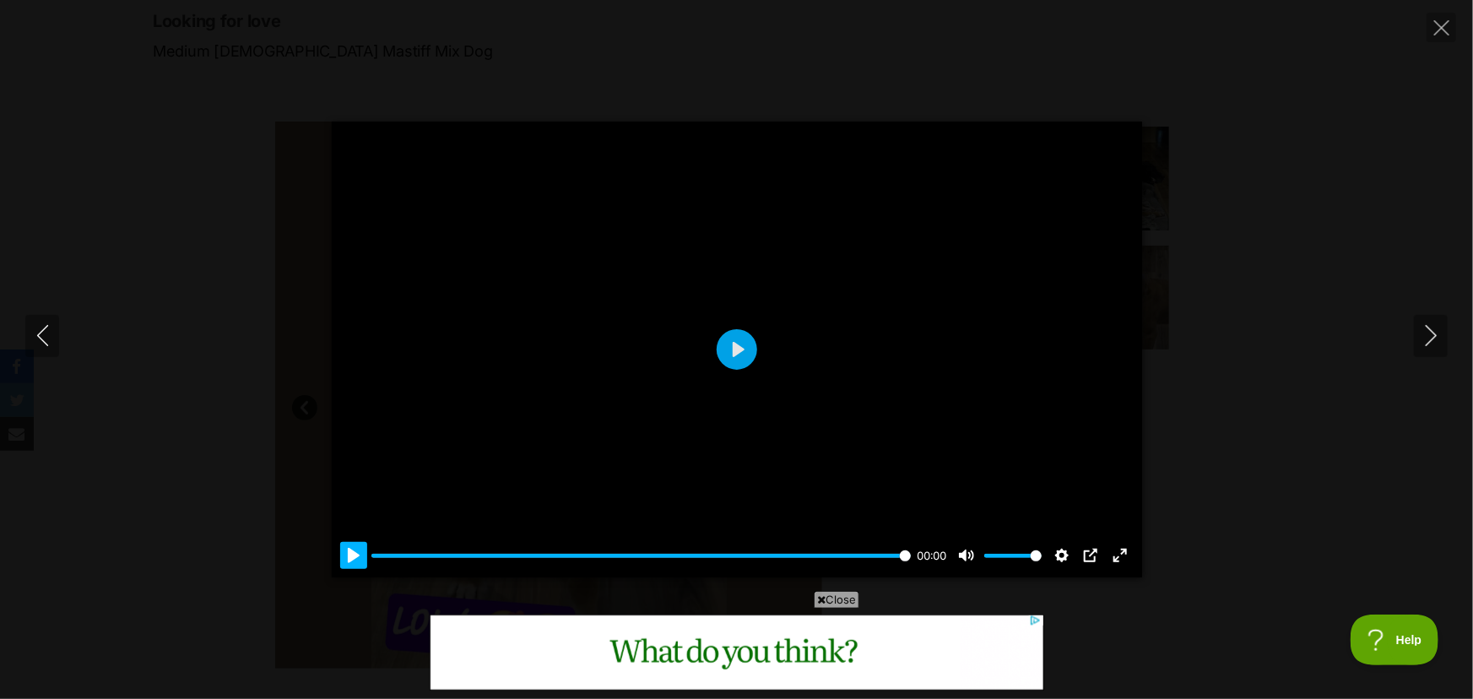
click at [349, 554] on button "Pause Play" at bounding box center [353, 555] width 27 height 27
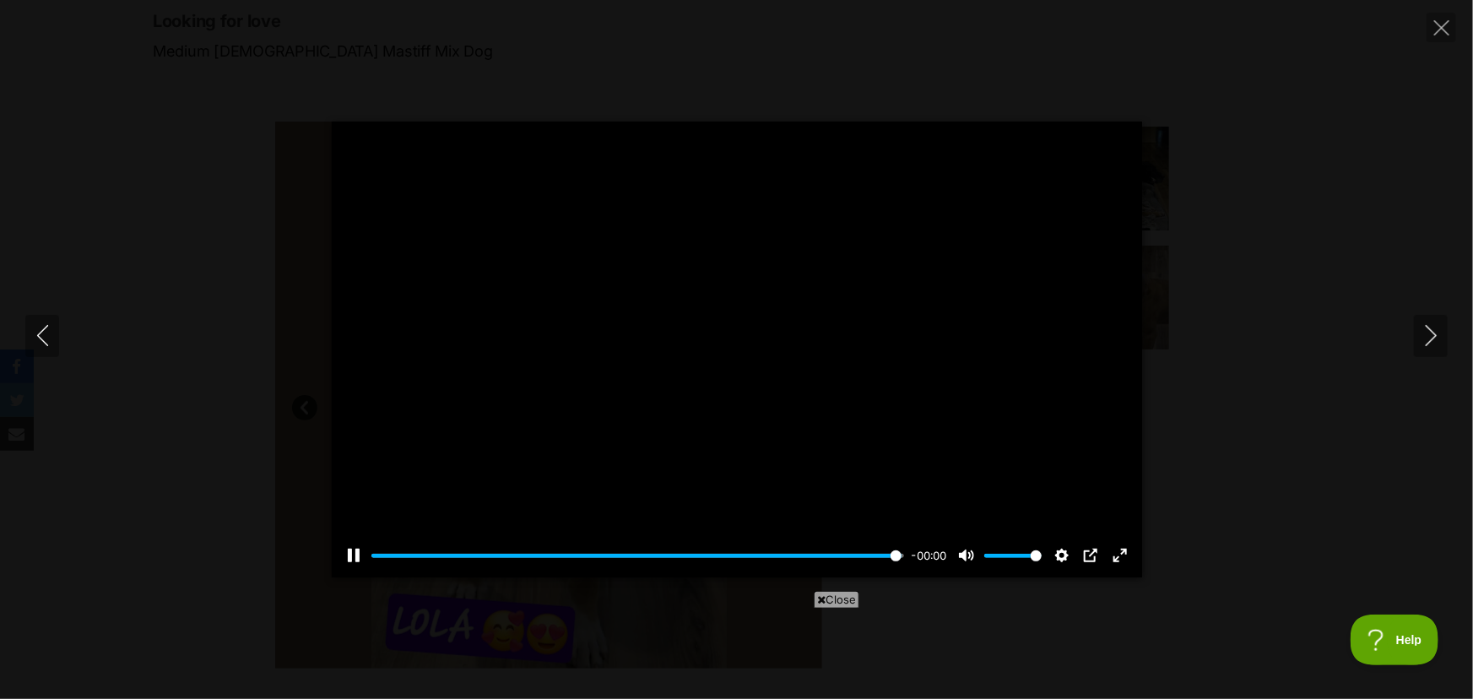
type input "100"
click at [1428, 332] on icon "Next" at bounding box center [1431, 335] width 21 height 21
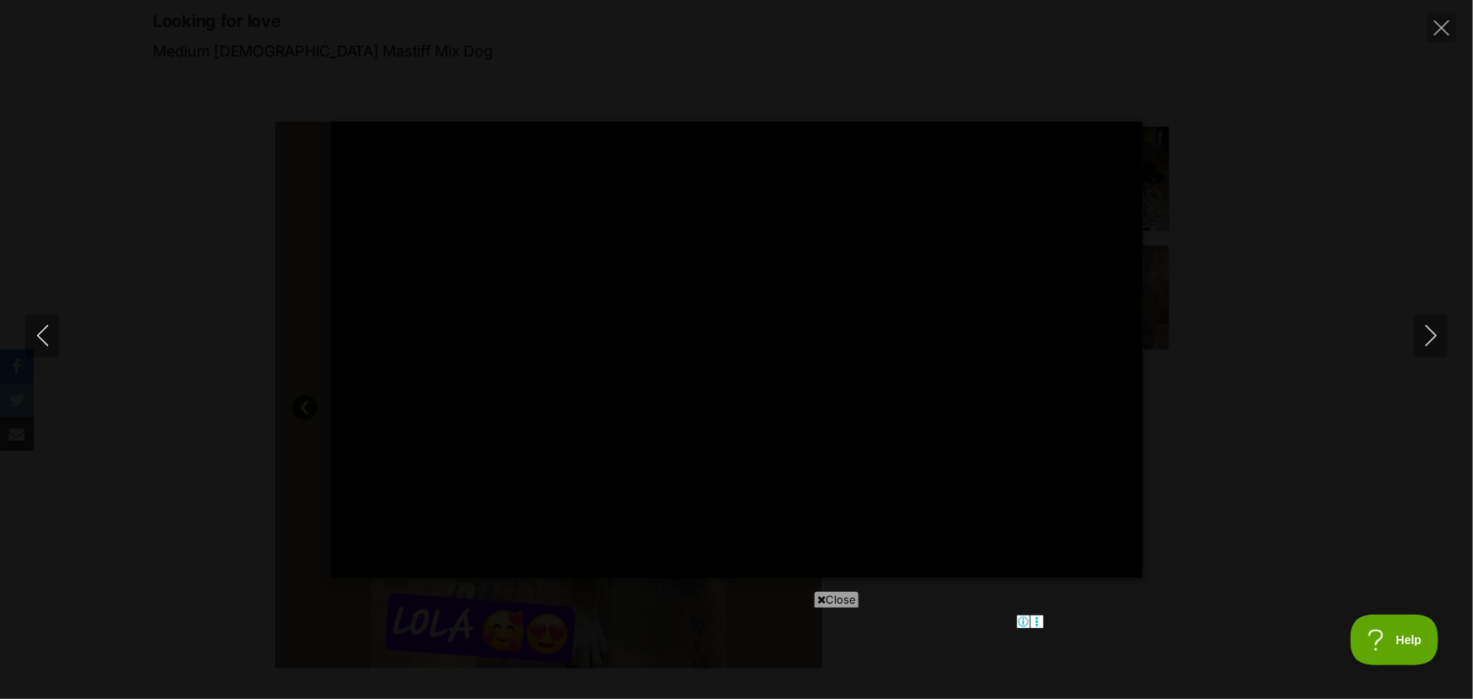
type input "100"
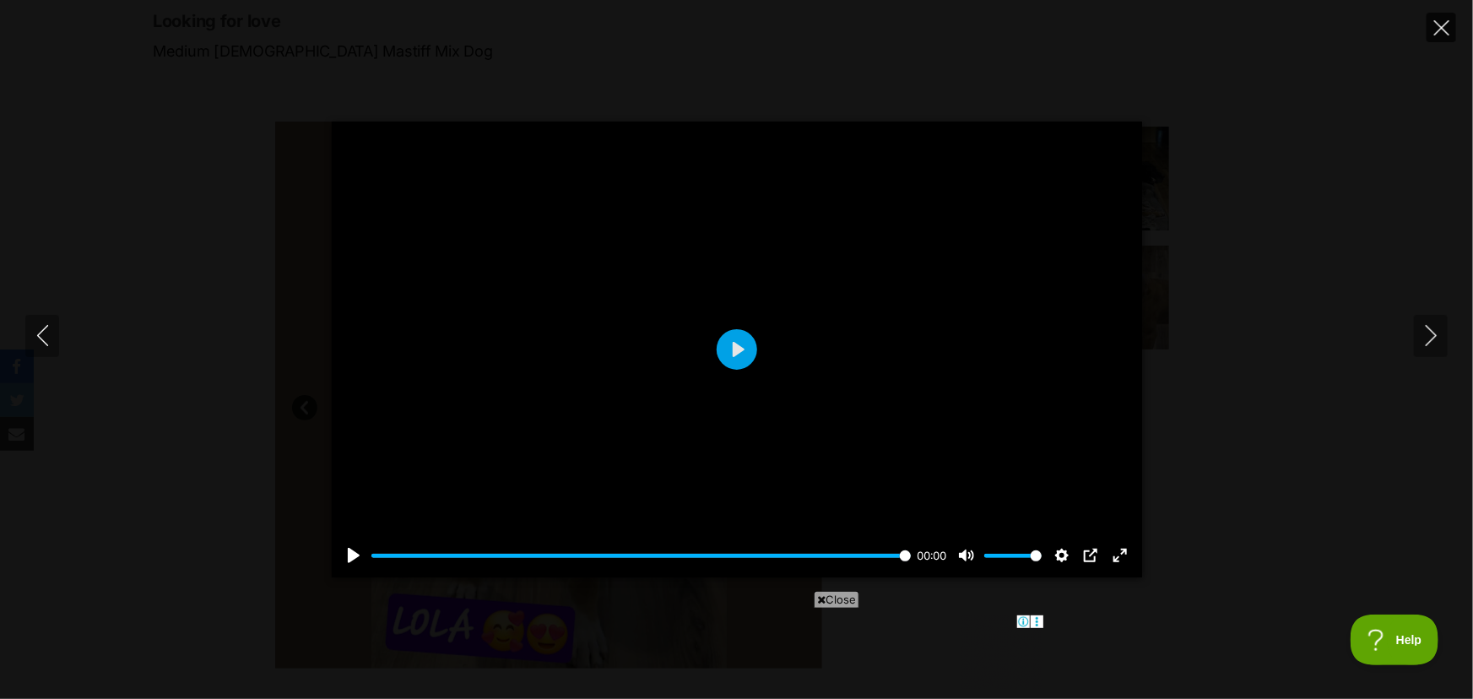
click at [1439, 31] on icon "Close" at bounding box center [1441, 27] width 15 height 15
